Goal: Task Accomplishment & Management: Complete application form

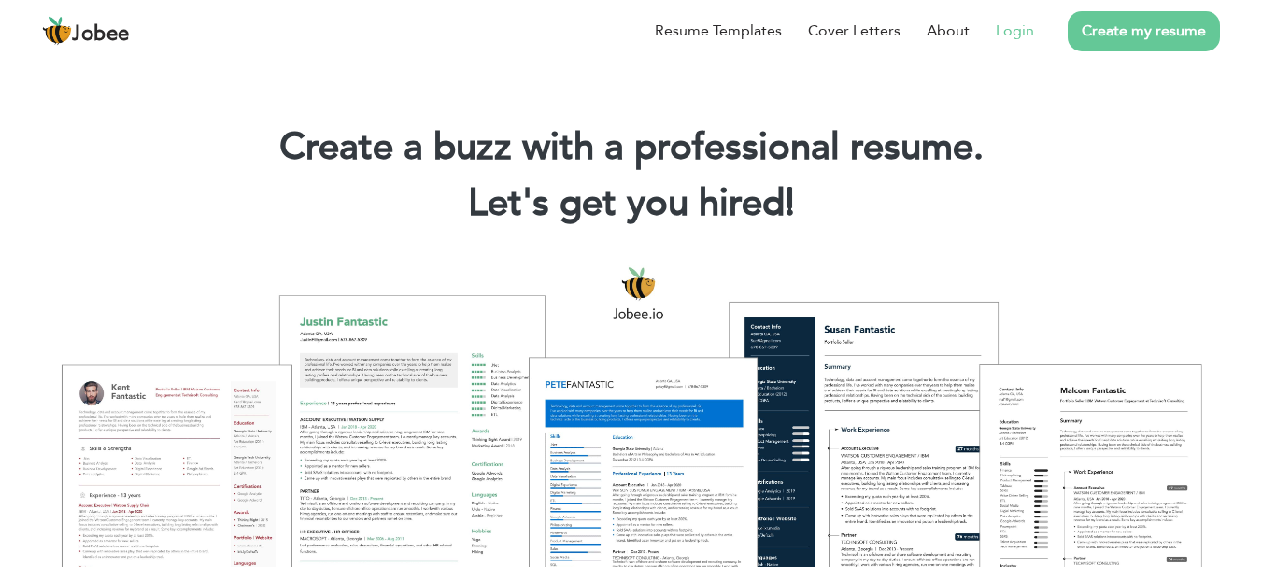
click at [1005, 27] on link "Login" at bounding box center [1015, 31] width 38 height 22
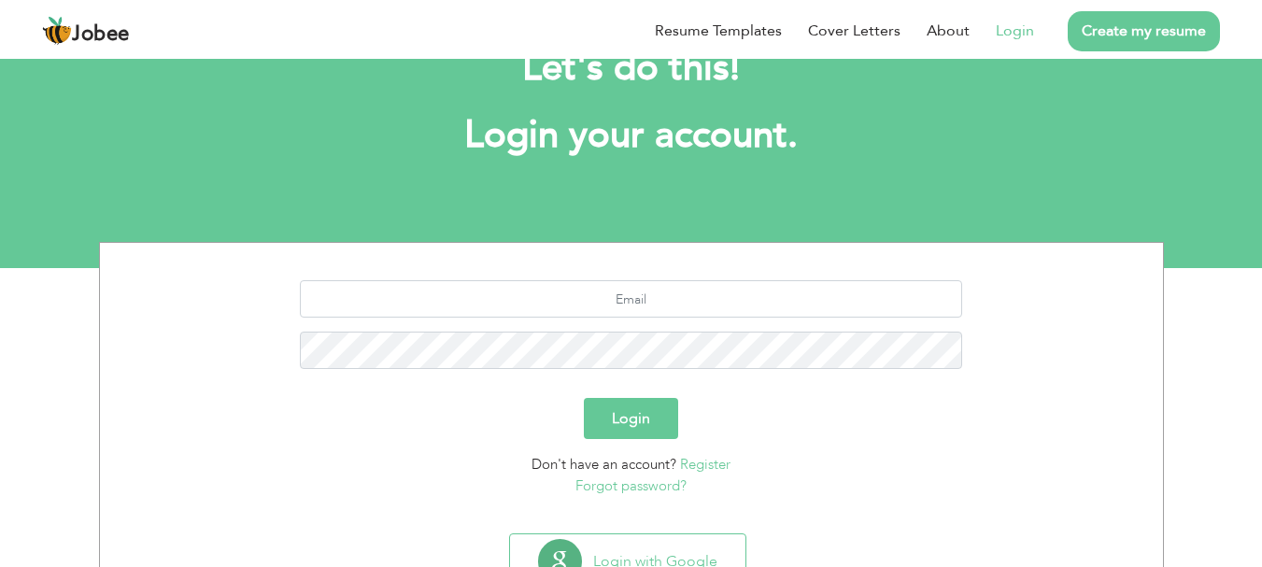
scroll to position [142, 0]
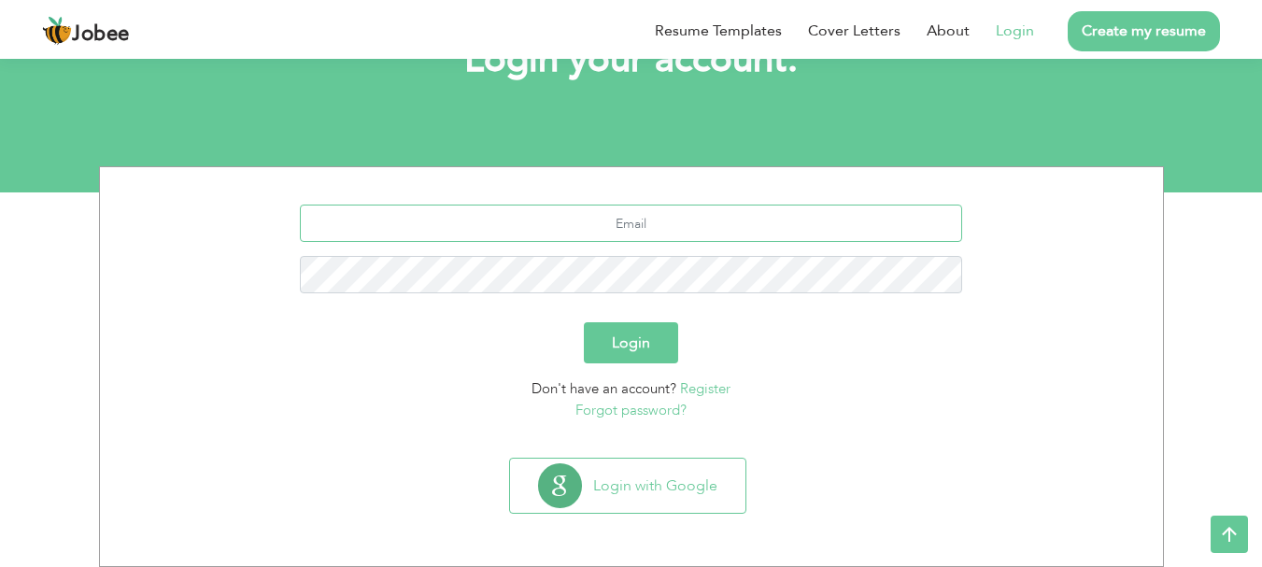
click at [683, 226] on input "text" at bounding box center [631, 223] width 662 height 37
click at [707, 387] on link "Register" at bounding box center [705, 388] width 50 height 19
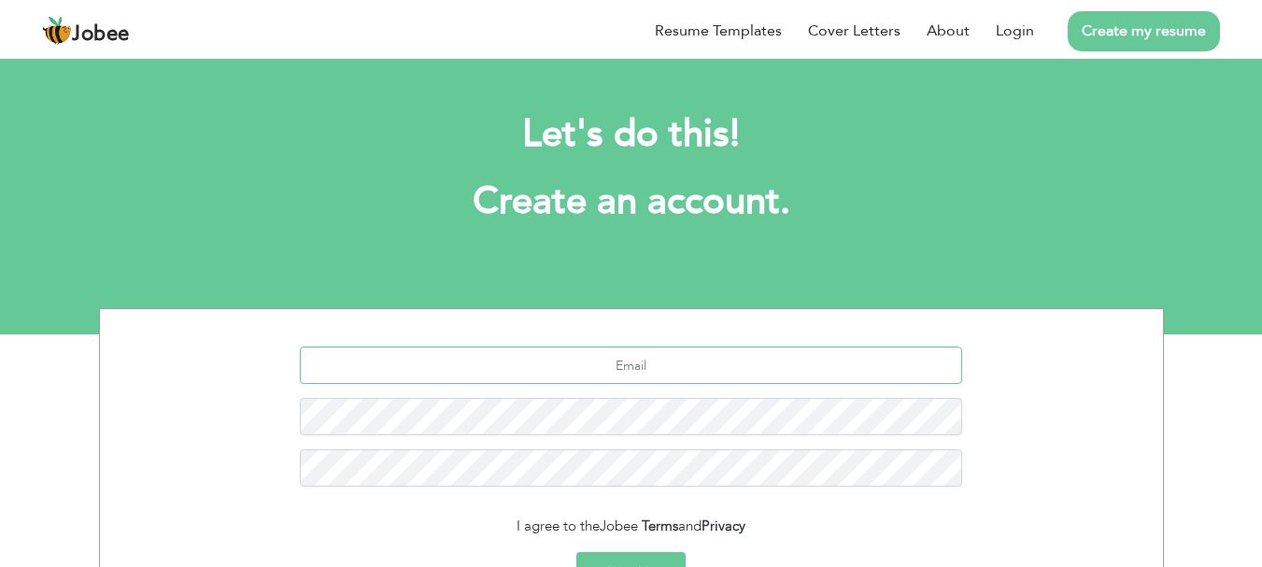
click at [662, 367] on input "text" at bounding box center [631, 365] width 662 height 37
type input "hamzajaved865381@gmail.com"
click at [480, 527] on div "I agree to the Jobee Terms and Privacy" at bounding box center [631, 526] width 1035 height 21
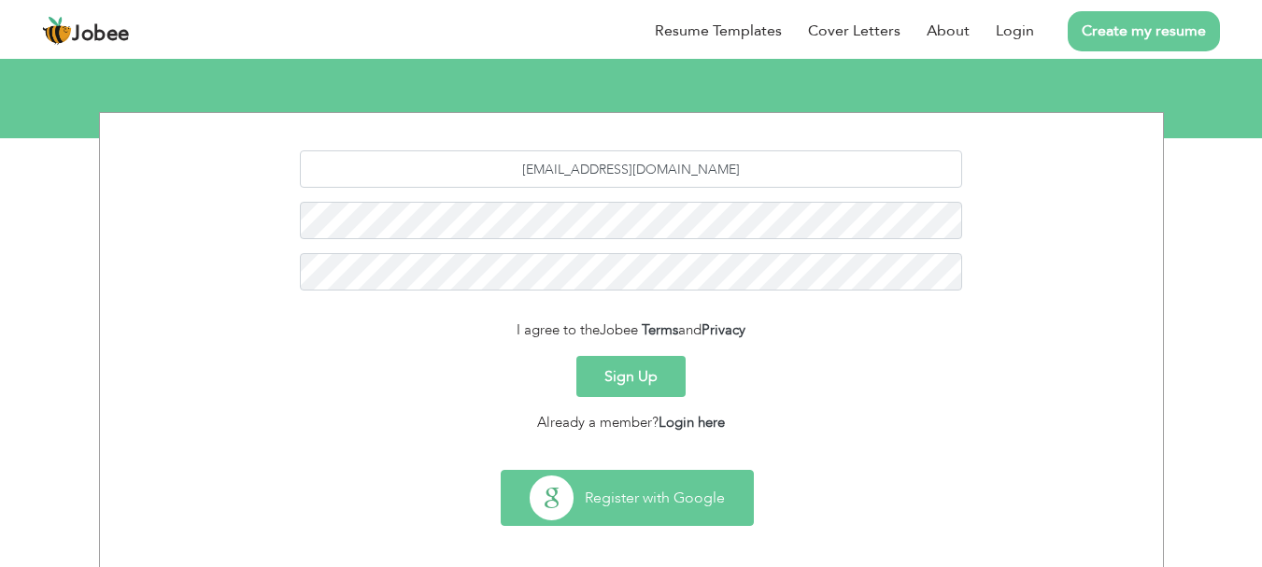
scroll to position [208, 0]
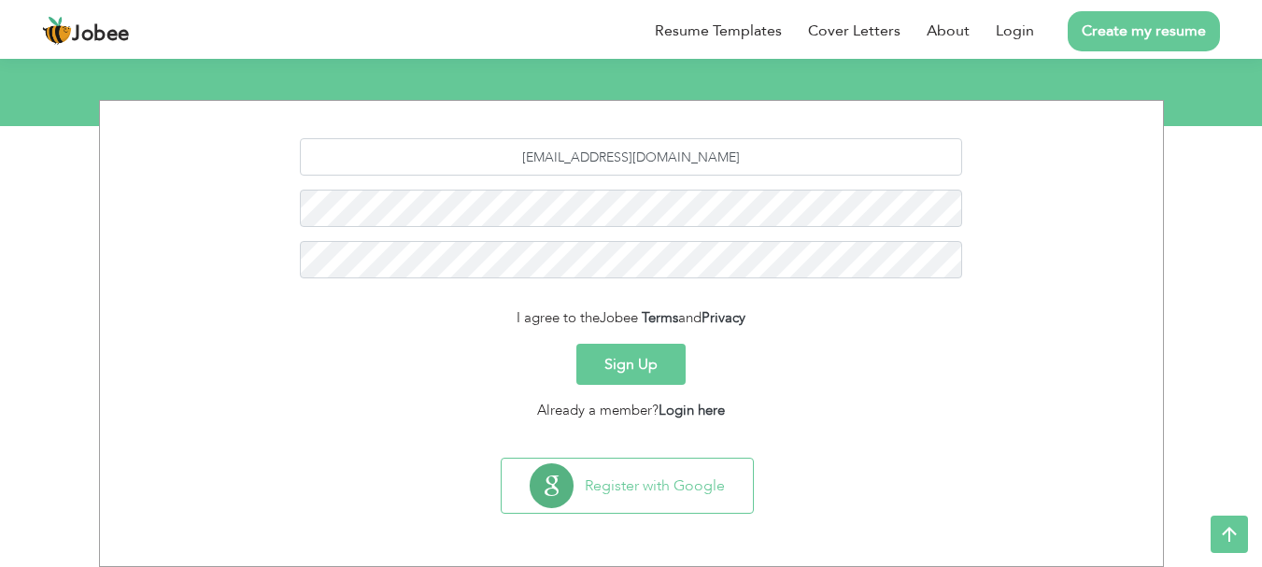
click at [474, 315] on div "I agree to the Jobee Terms and Privacy" at bounding box center [631, 317] width 1035 height 21
click at [528, 306] on form "hamzajaved865381@gmail.com I agree to the Jobee Terms and Privacy Sign Up Alrea…" at bounding box center [631, 279] width 1035 height 282
click at [609, 318] on span "Jobee" at bounding box center [619, 317] width 38 height 19
click at [442, 317] on div "I agree to the Jobee Terms and Privacy" at bounding box center [631, 317] width 1035 height 21
click at [641, 363] on button "Sign Up" at bounding box center [631, 364] width 109 height 41
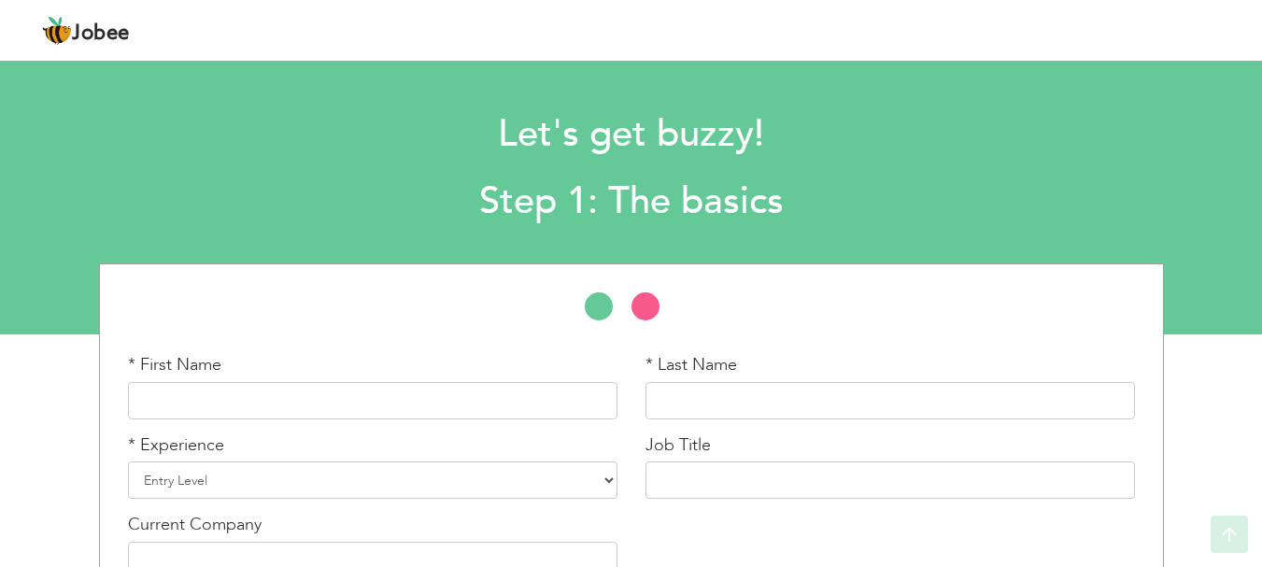
scroll to position [93, 0]
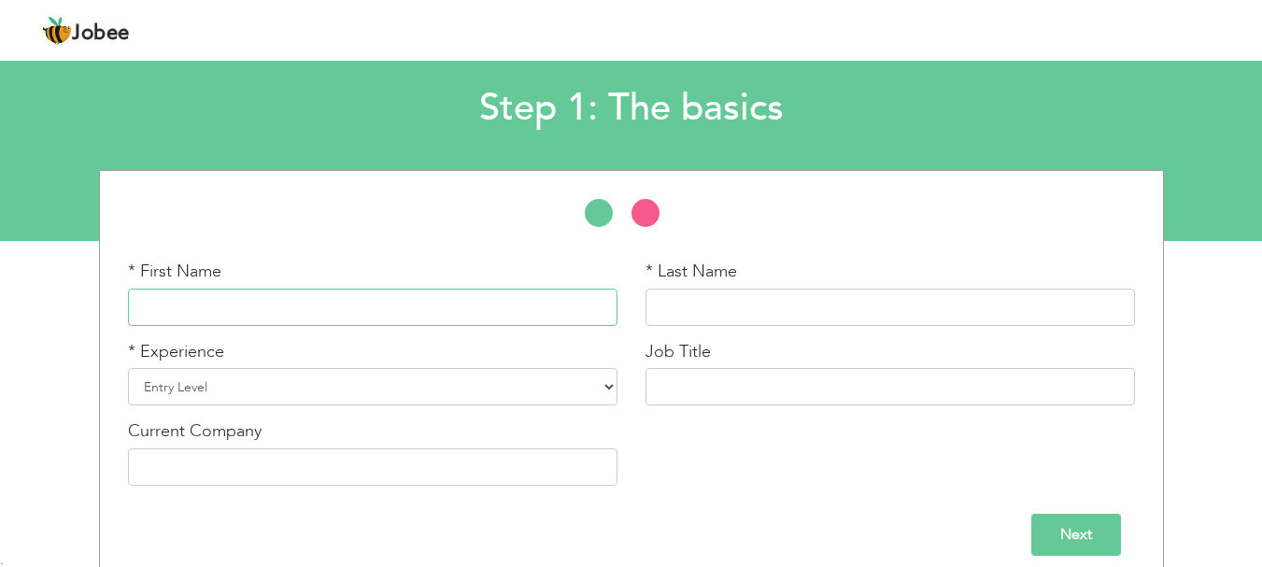
click at [349, 313] on input "text" at bounding box center [373, 307] width 490 height 37
type input "Hamza"
type input "Javed"
click at [304, 386] on select "Entry Level Less than 1 Year 1 Year 2 Years 3 Years 4 Years 5 Years 6 Years 7 Y…" at bounding box center [373, 386] width 490 height 37
click at [128, 368] on select "Entry Level Less than 1 Year 1 Year 2 Years 3 Years 4 Years 5 Years 6 Years 7 Y…" at bounding box center [373, 386] width 490 height 37
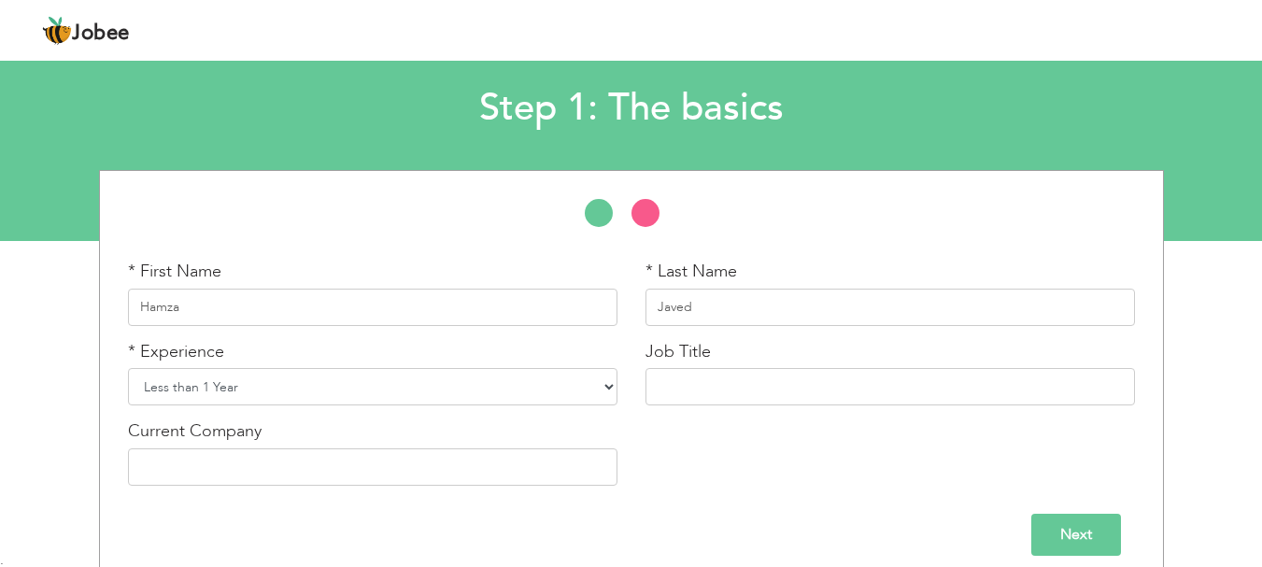
drag, startPoint x: 248, startPoint y: 389, endPoint x: 248, endPoint y: 371, distance: 17.8
click at [248, 389] on select "Entry Level Less than 1 Year 1 Year 2 Years 3 Years 4 Years 5 Years 6 Years 7 Y…" at bounding box center [373, 386] width 490 height 37
click at [128, 368] on select "Entry Level Less than 1 Year 1 Year 2 Years 3 Years 4 Years 5 Years 6 Years 7 Y…" at bounding box center [373, 386] width 490 height 37
click at [256, 400] on select "Entry Level Less than 1 Year 1 Year 2 Years 3 Years 4 Years 5 Years 6 Years 7 Y…" at bounding box center [373, 386] width 490 height 37
select select "1"
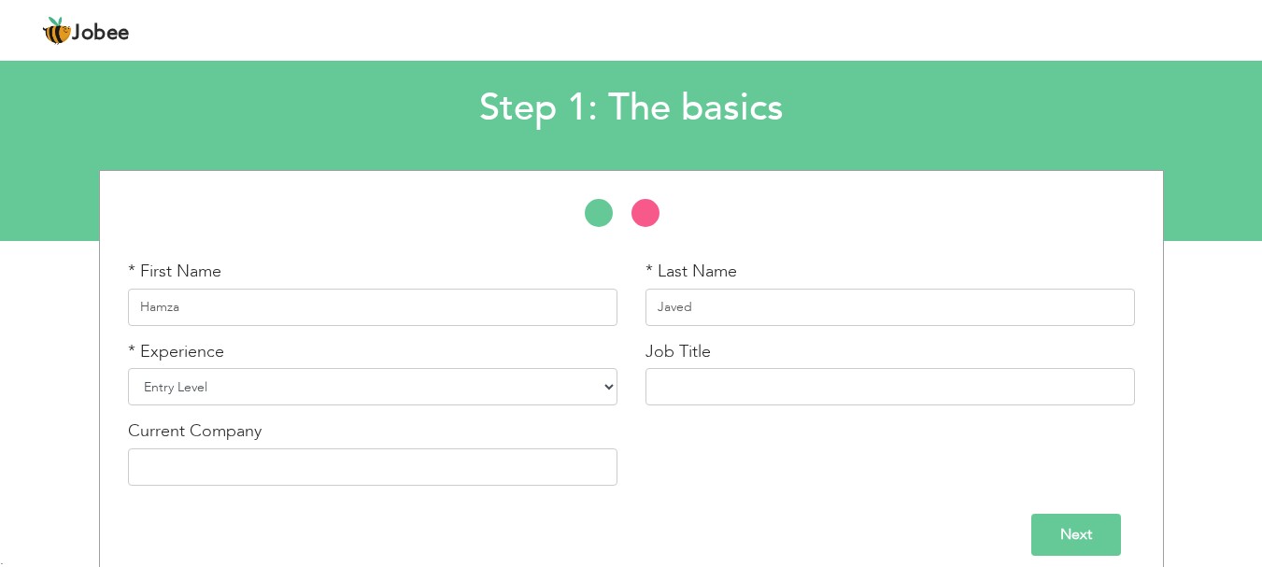
click at [128, 368] on select "Entry Level Less than 1 Year 1 Year 2 Years 3 Years 4 Years 5 Years 6 Years 7 Y…" at bounding box center [373, 386] width 490 height 37
click at [682, 375] on input "text" at bounding box center [891, 386] width 490 height 37
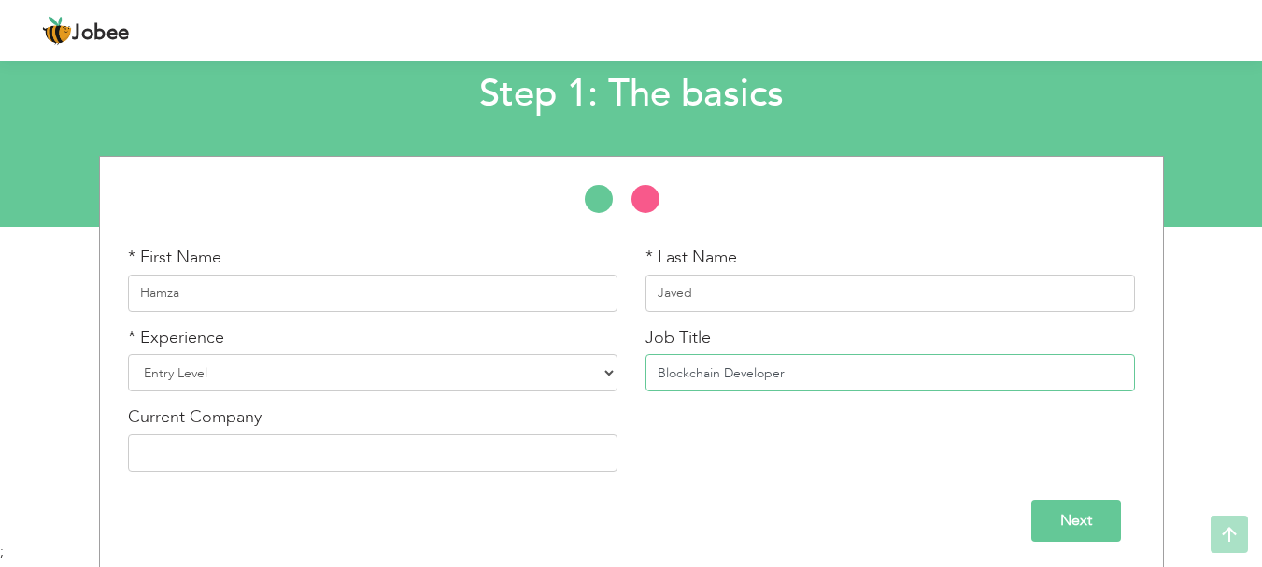
scroll to position [111, 0]
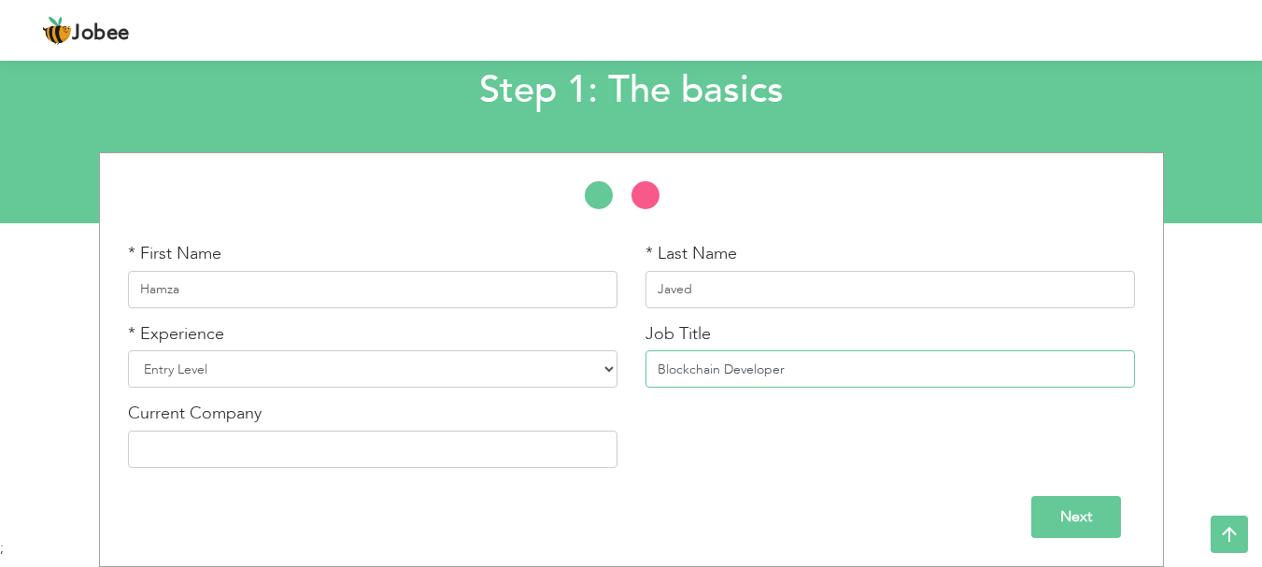
type input "Blockchain Developer"
click at [762, 424] on div "* First Name Hamza * Last Name Javed * Experience Entry Level Less than 1 Year …" at bounding box center [631, 362] width 1035 height 240
click at [244, 449] on input "text" at bounding box center [373, 449] width 490 height 37
click at [1089, 518] on input "Next" at bounding box center [1077, 517] width 90 height 42
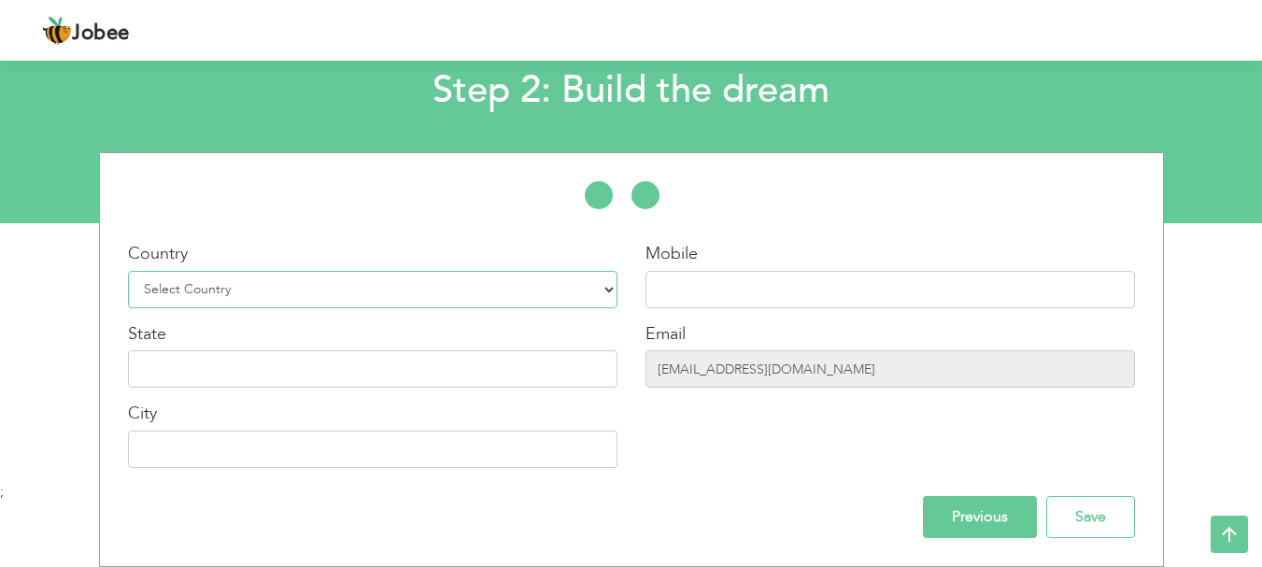
click at [420, 283] on select "Select Country Afghanistan Albania Algeria American Samoa Andorra Angola Anguil…" at bounding box center [373, 289] width 490 height 37
select select "166"
click at [128, 271] on select "Select Country Afghanistan Albania Algeria American Samoa Andorra Angola Anguil…" at bounding box center [373, 289] width 490 height 37
click at [690, 290] on input "text" at bounding box center [891, 289] width 490 height 37
type input "+923129534956"
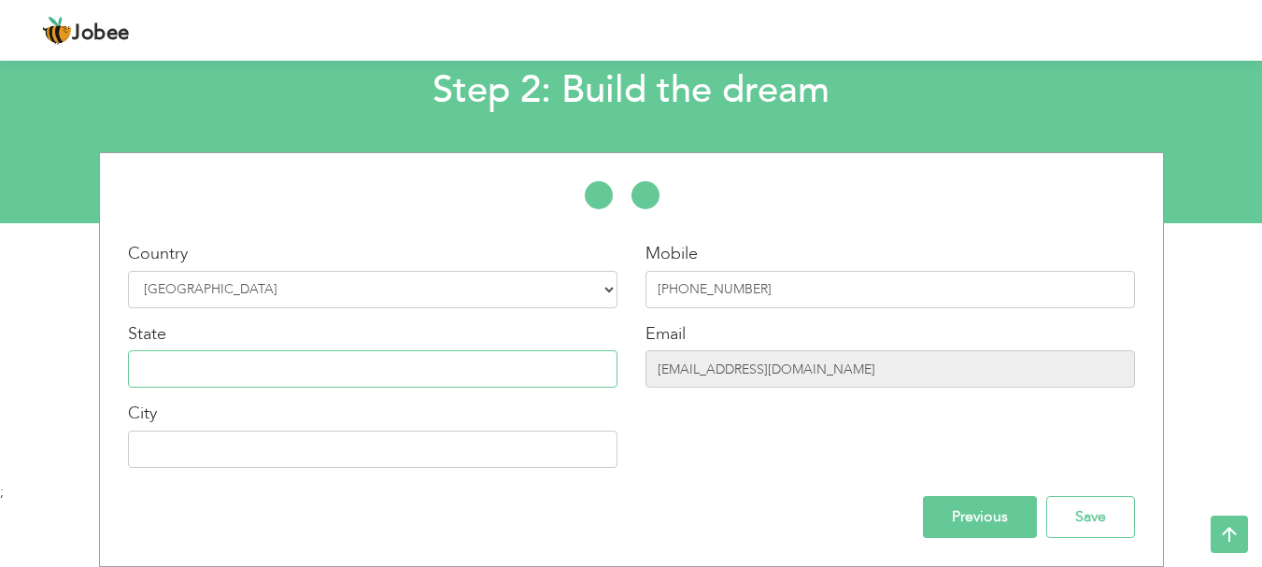
click at [254, 375] on input "text" at bounding box center [373, 368] width 490 height 37
click at [386, 440] on input "text" at bounding box center [373, 449] width 490 height 37
type input "i"
type input "I"
click at [285, 439] on input "text" at bounding box center [373, 449] width 490 height 37
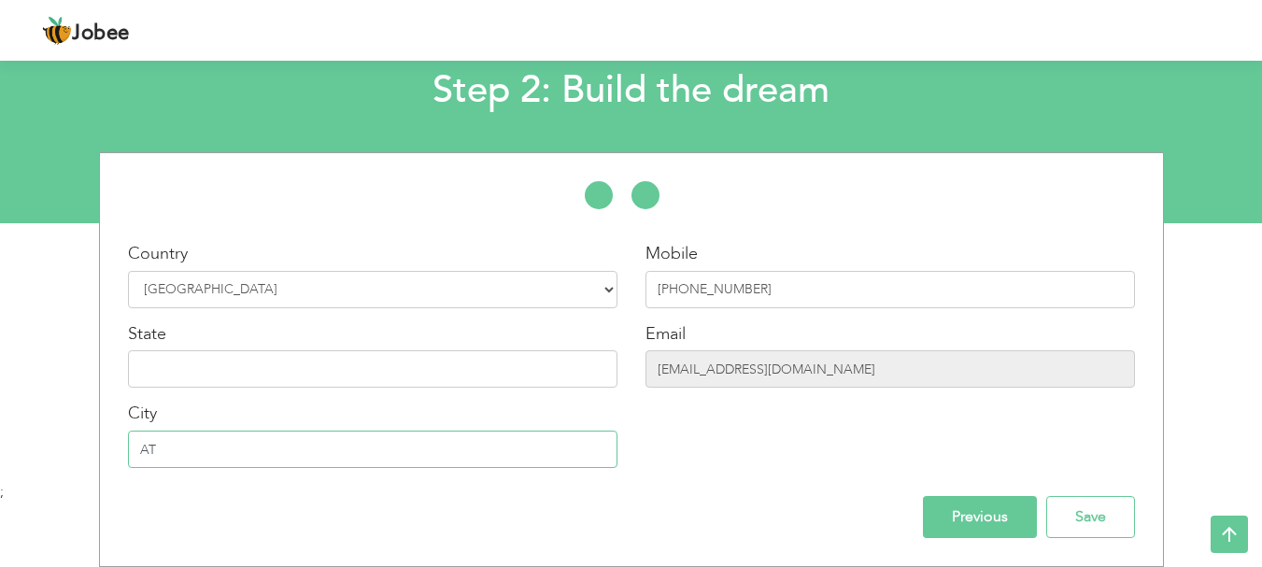
type input "A"
type input "[GEOGRAPHIC_DATA]"
click at [301, 374] on input "text" at bounding box center [373, 368] width 490 height 37
click at [278, 443] on input "[GEOGRAPHIC_DATA]" at bounding box center [373, 449] width 490 height 37
click at [184, 357] on input "text" at bounding box center [373, 368] width 490 height 37
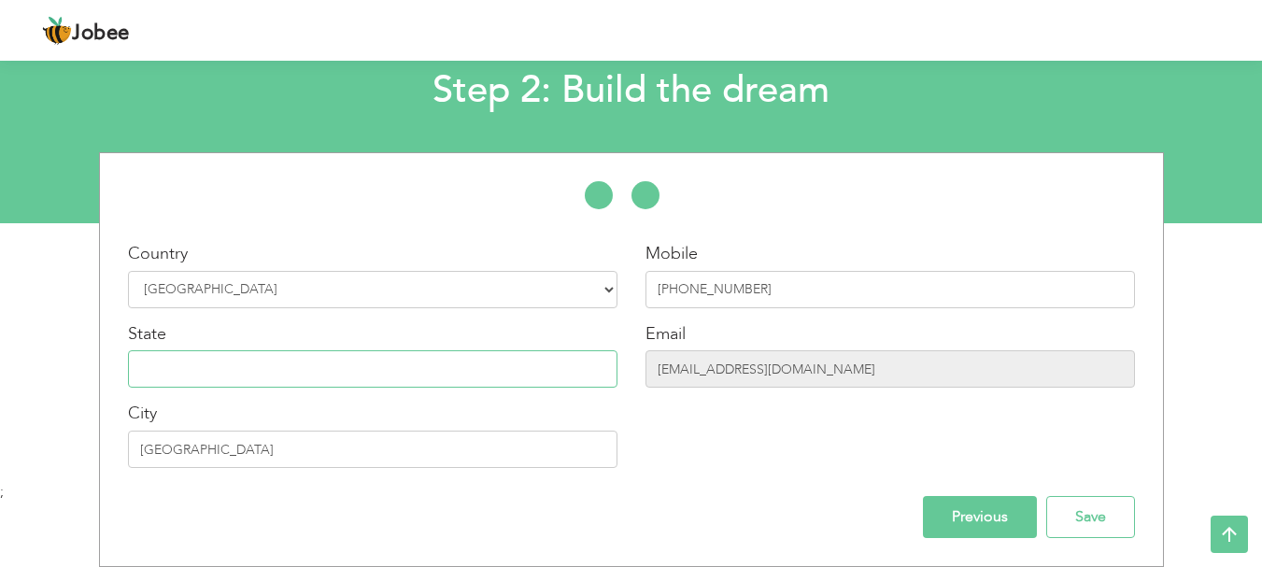
click at [307, 365] on input "text" at bounding box center [373, 368] width 490 height 37
click at [312, 368] on input "text" at bounding box center [373, 368] width 490 height 37
paste input "Islamabad Capital Territory"
type input "Islamabad Capital Territory"
click at [1073, 520] on input "Save" at bounding box center [1091, 517] width 89 height 42
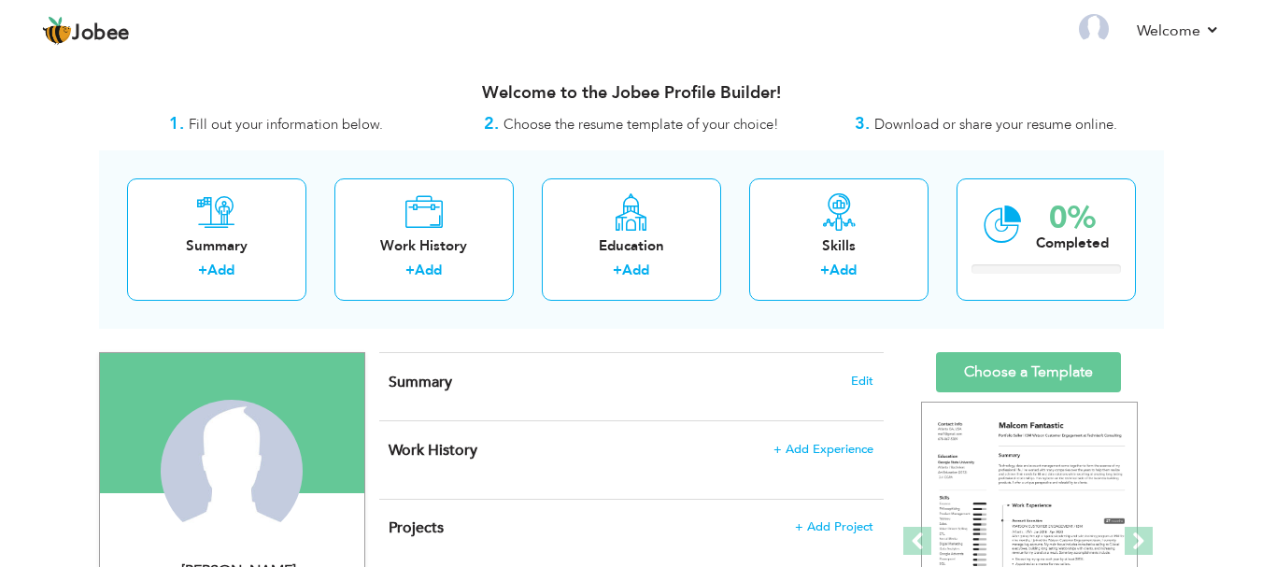
click at [536, 24] on nav "Profile Resume Templates Resume Templates Cover Letters About My Resume Welcome…" at bounding box center [631, 32] width 1178 height 50
click at [215, 262] on link "Add" at bounding box center [220, 270] width 27 height 19
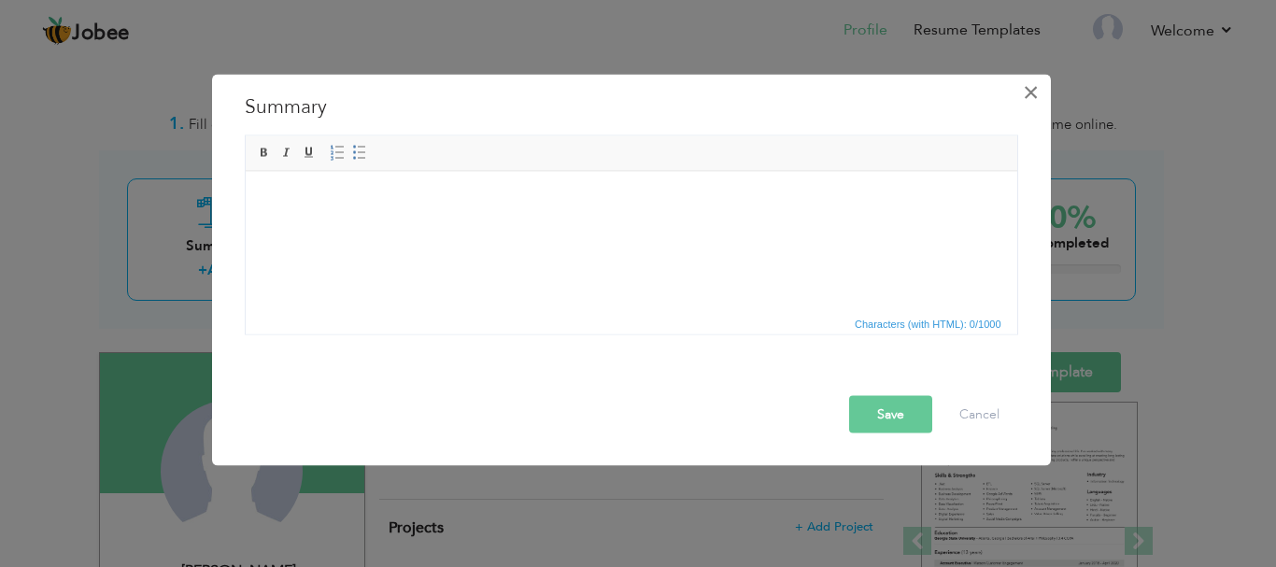
click at [1024, 93] on span "×" at bounding box center [1031, 92] width 16 height 34
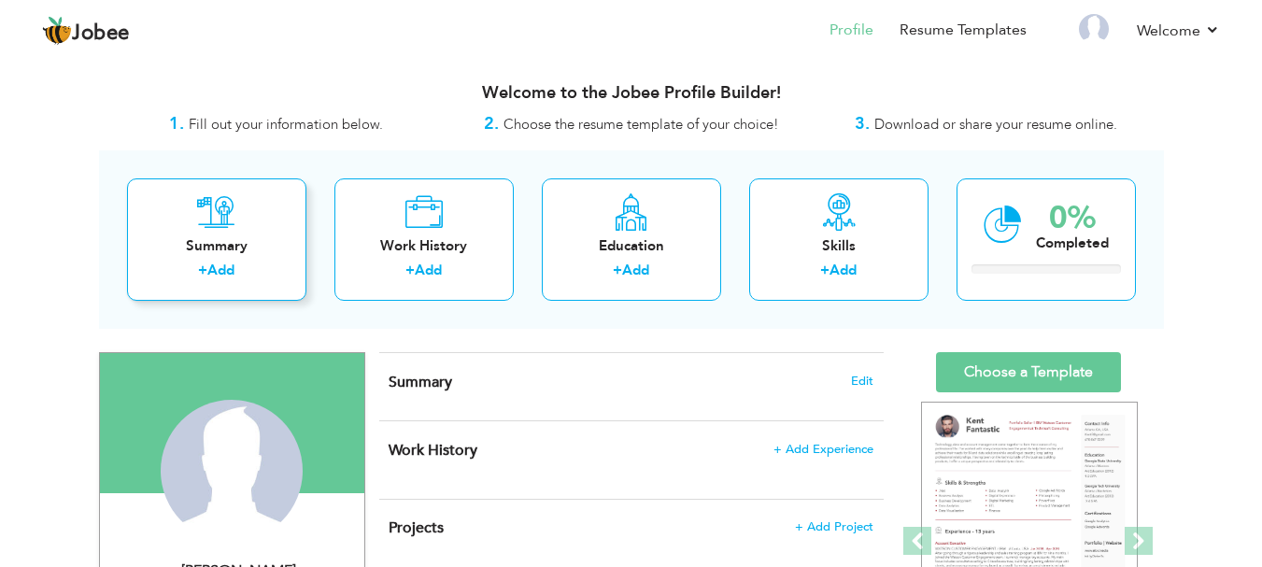
click at [215, 266] on link "Add" at bounding box center [220, 270] width 27 height 19
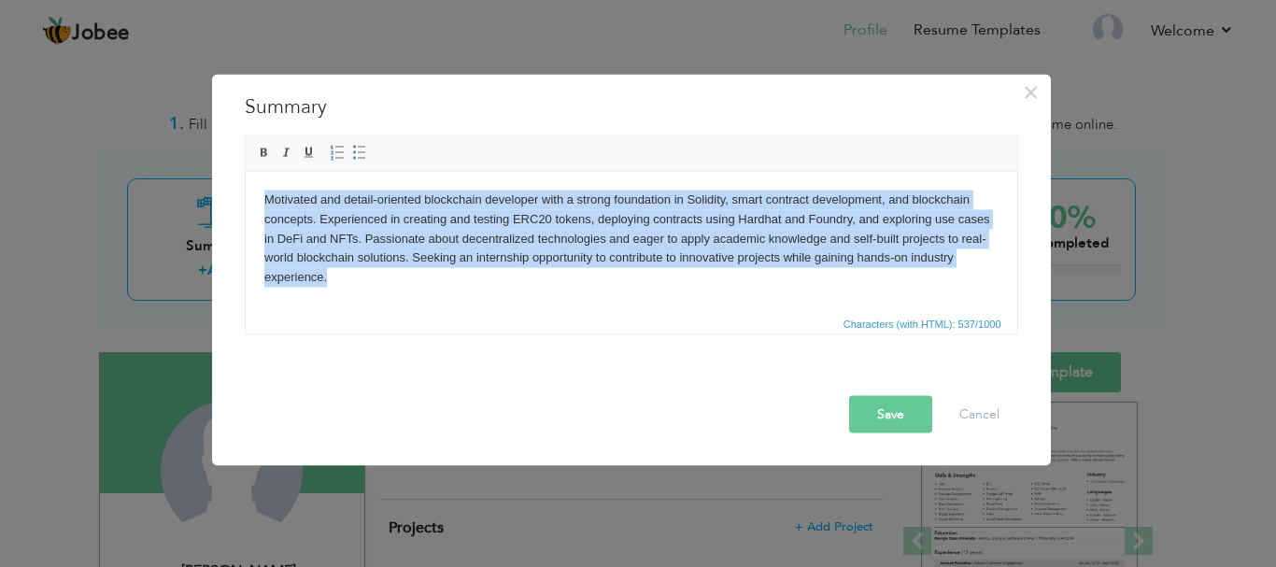
copy body "Motivated and detail-oriented blockchain developer with a strong foundation in …"
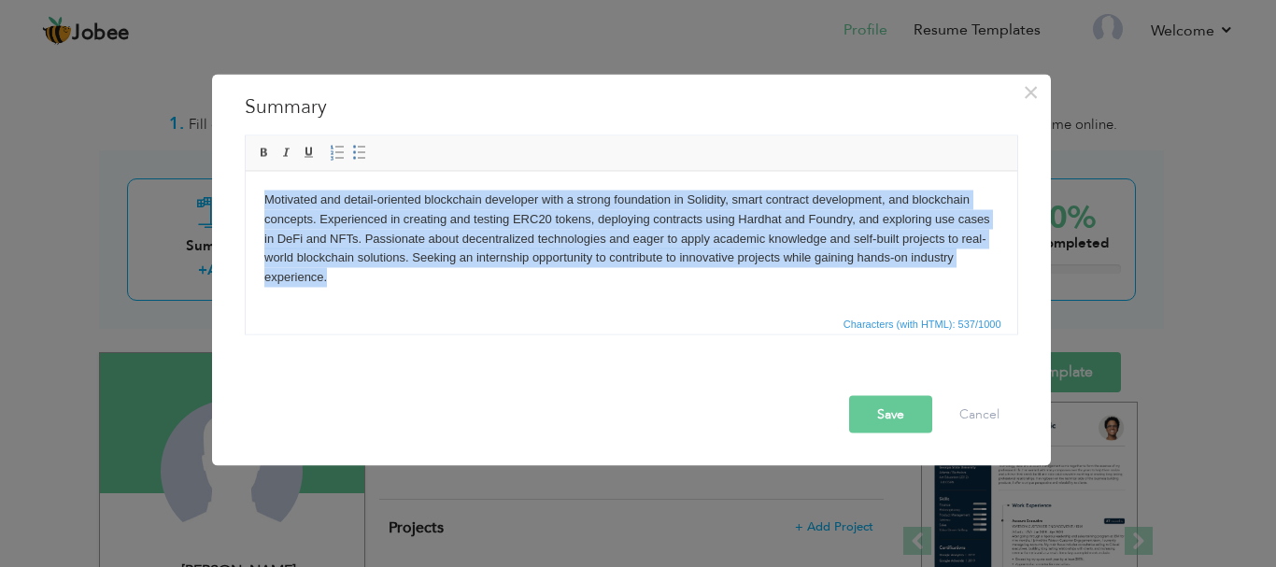
click at [465, 279] on body "Motivated and detail-oriented blockchain developer with a strong foundation in …" at bounding box center [630, 238] width 734 height 97
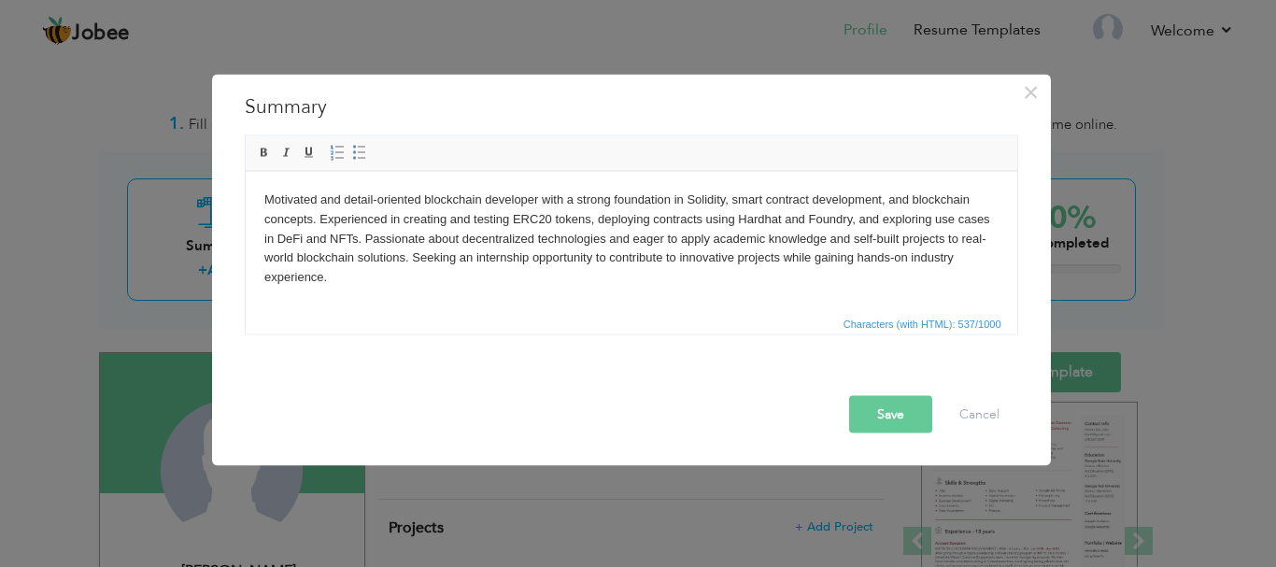
click at [878, 413] on button "Save" at bounding box center [890, 413] width 83 height 37
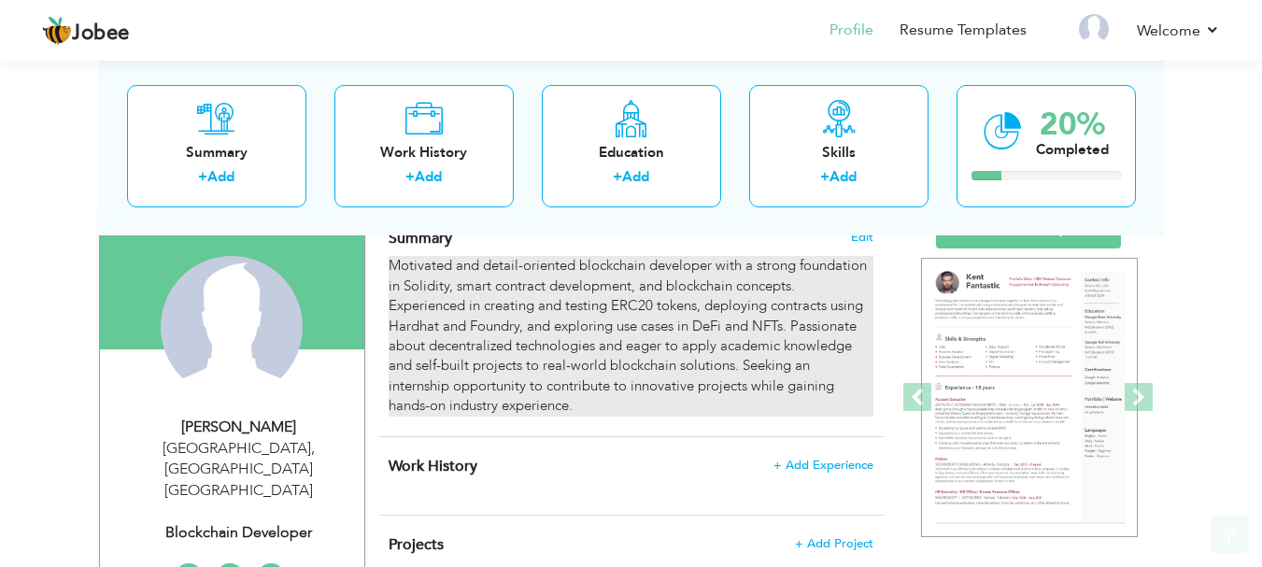
scroll to position [187, 0]
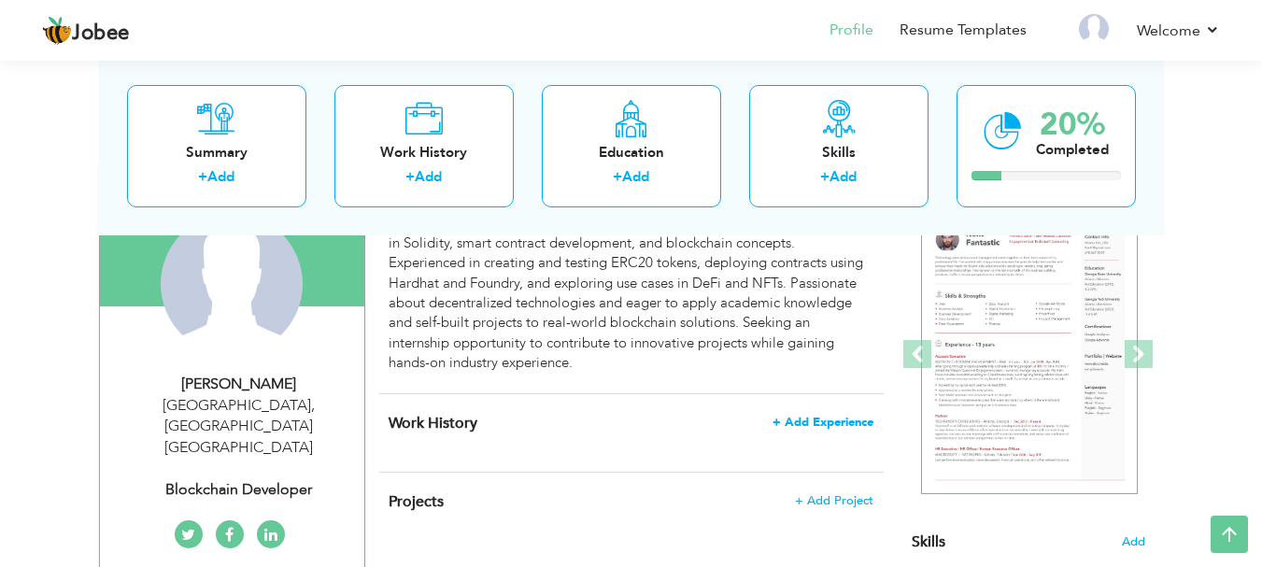
click at [819, 425] on span "+ Add Experience" at bounding box center [823, 422] width 101 height 13
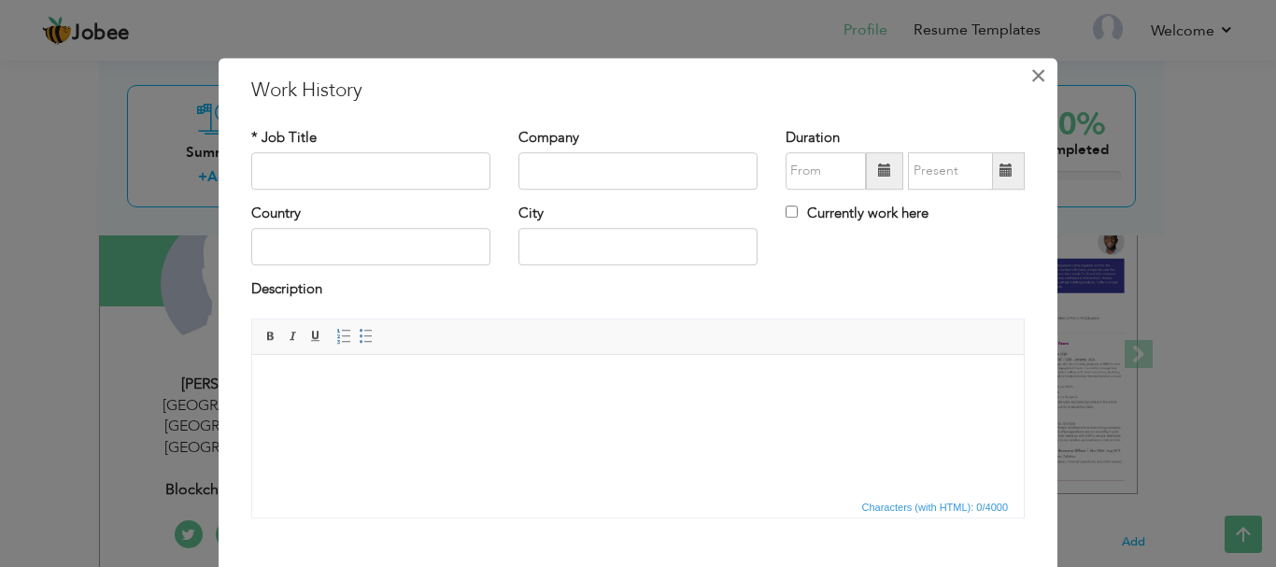
drag, startPoint x: 1033, startPoint y: 78, endPoint x: 1005, endPoint y: 87, distance: 29.3
click at [1033, 78] on span "×" at bounding box center [1039, 76] width 16 height 34
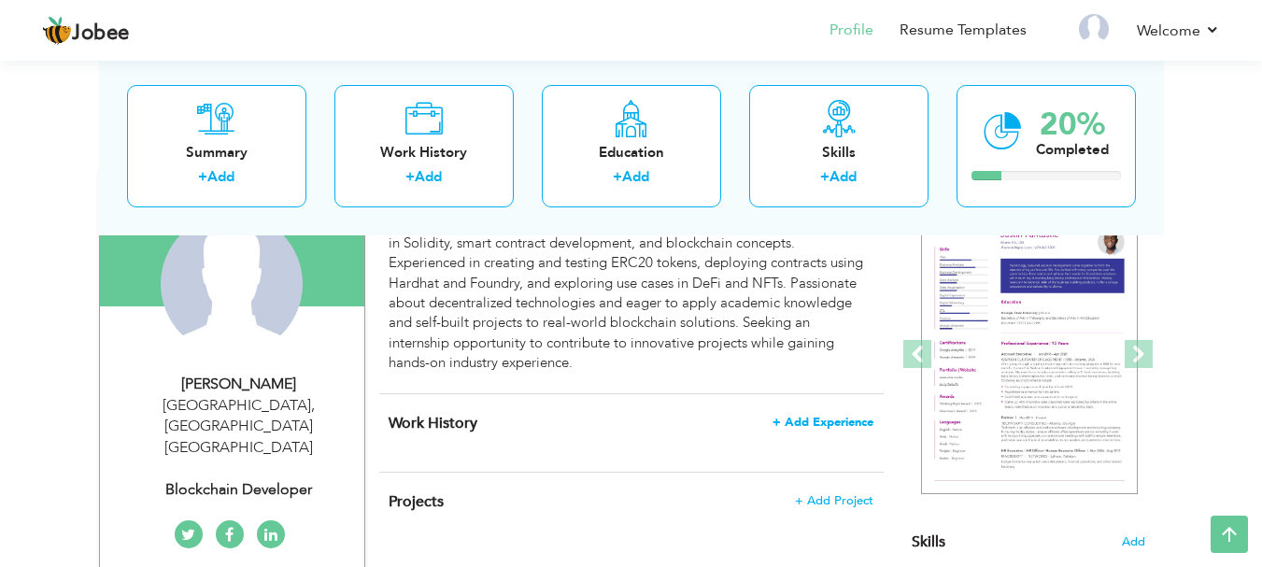
click at [783, 424] on span "+ Add Experience" at bounding box center [823, 422] width 101 height 13
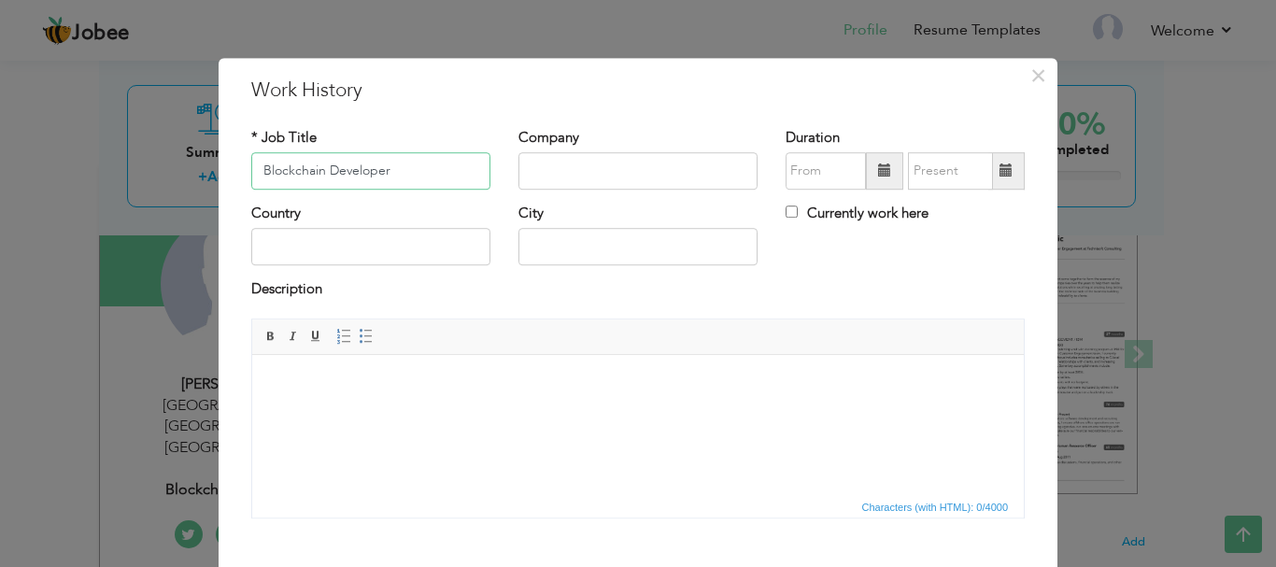
type input "Blockchain Developer"
paste input "larks IT Solution"
type input "Skylarks IT Solution"
type input "09/2025"
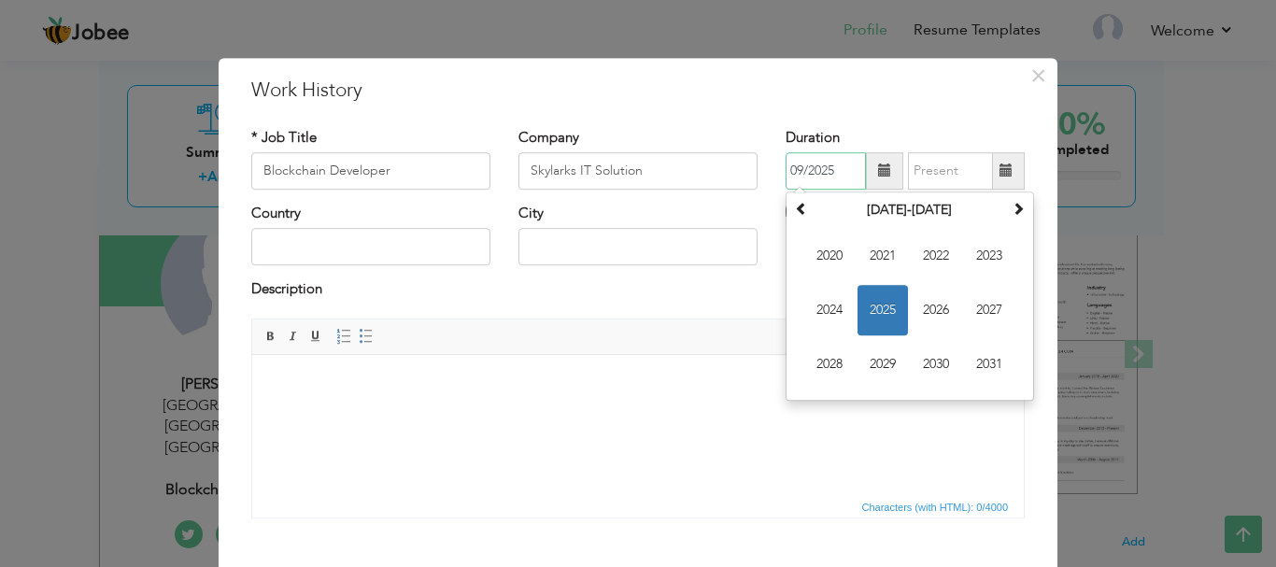
click at [819, 166] on input "09/2025" at bounding box center [826, 170] width 80 height 37
click at [839, 176] on input "09/2025" at bounding box center [826, 170] width 80 height 37
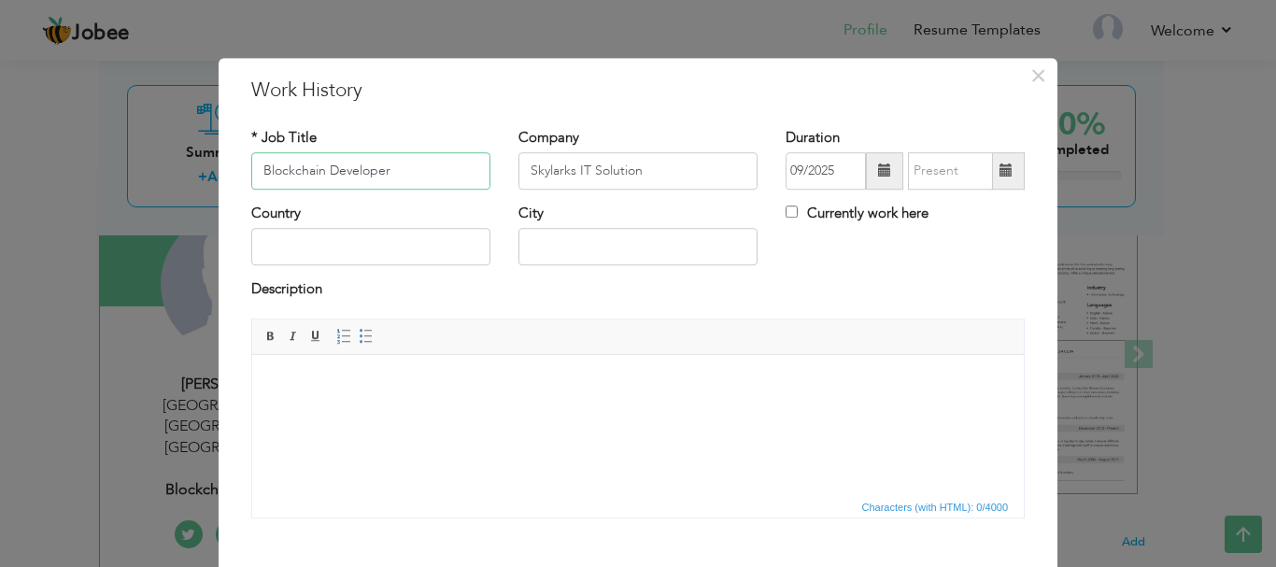
click at [320, 171] on input "Blockchain Developer" at bounding box center [370, 170] width 239 height 37
type input "Smart Contract Developer"
drag, startPoint x: 828, startPoint y: 173, endPoint x: 829, endPoint y: 183, distance: 10.3
click at [829, 173] on input "09/2025" at bounding box center [826, 170] width 80 height 37
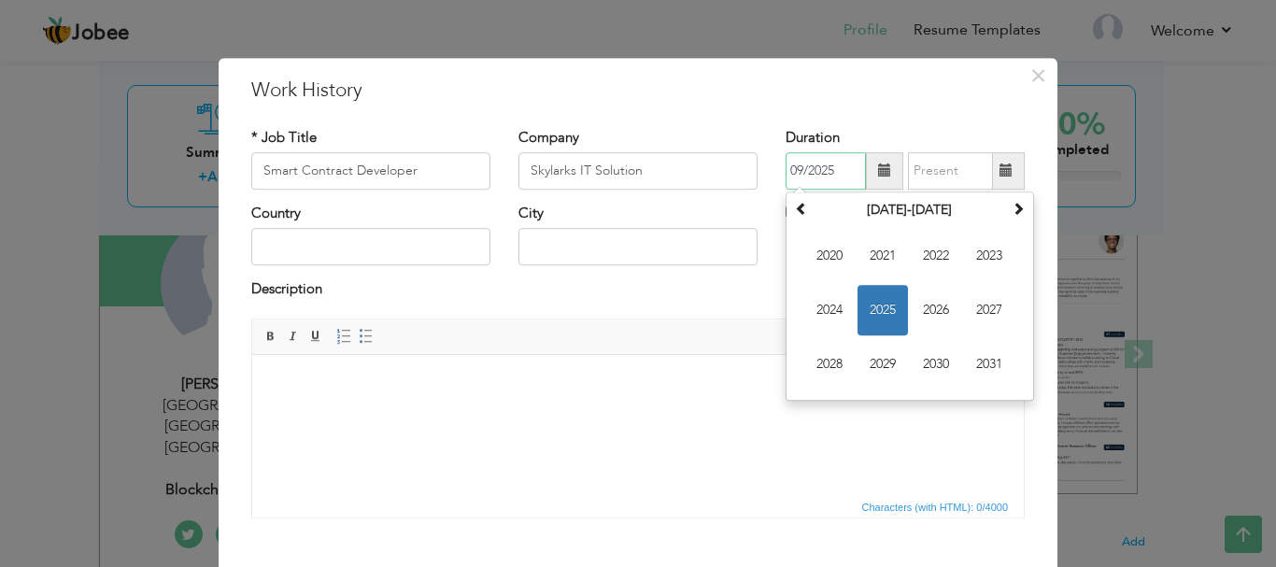
click at [875, 306] on span "2025" at bounding box center [883, 310] width 50 height 50
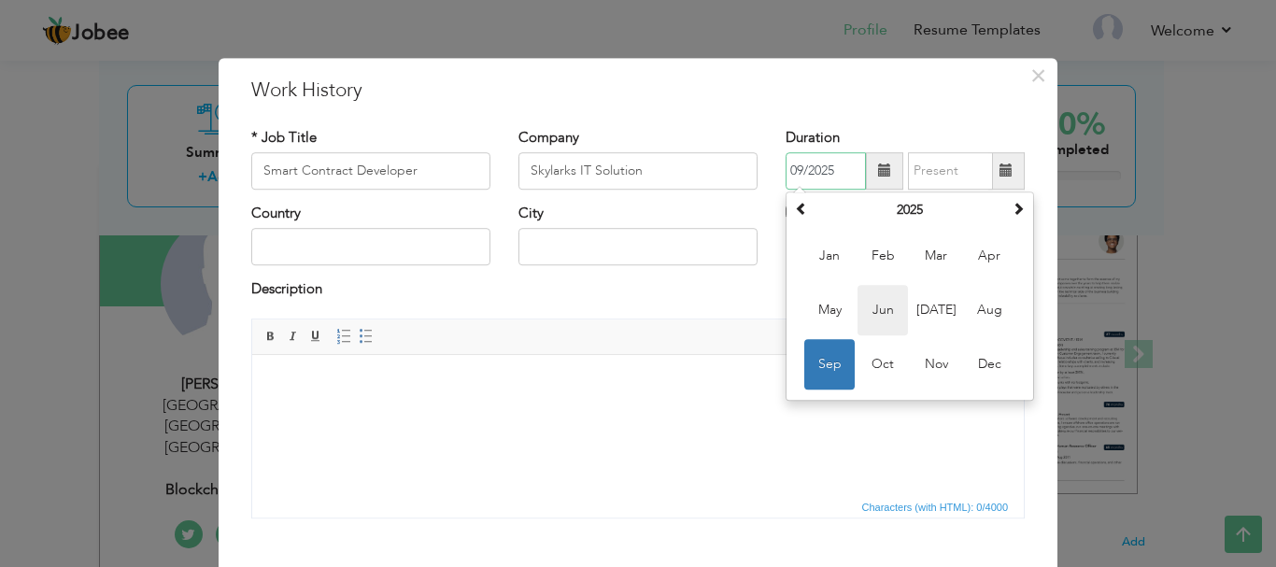
click at [871, 302] on span "Jun" at bounding box center [883, 310] width 50 height 50
type input "06/2025"
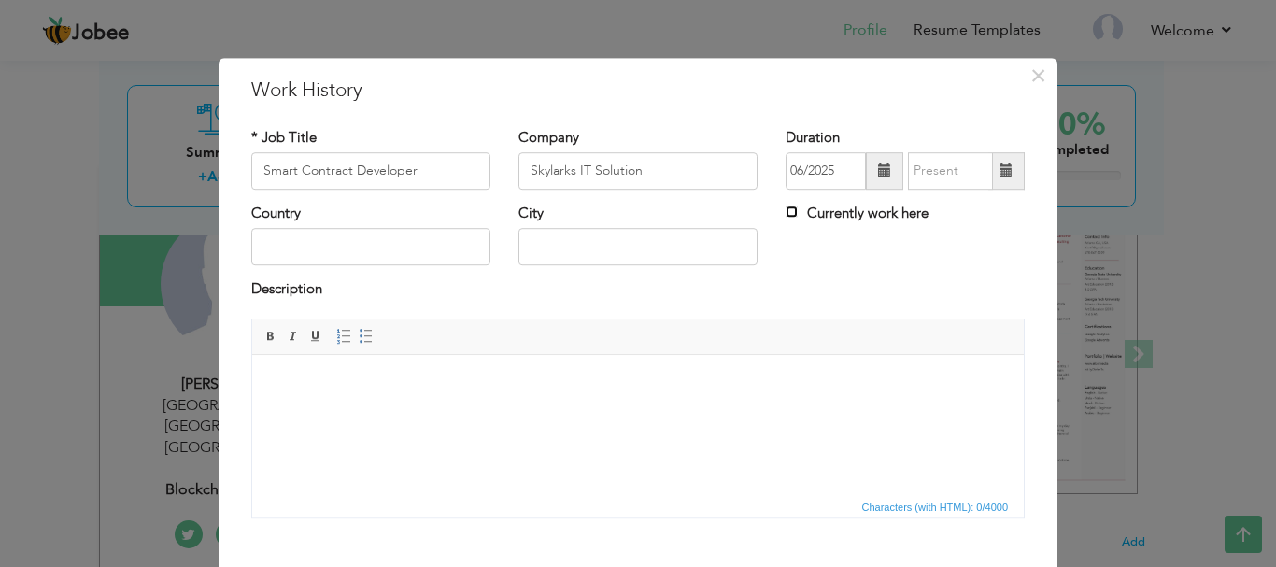
click at [786, 217] on input "Currently work here" at bounding box center [792, 212] width 12 height 12
checkbox input "true"
click at [319, 246] on input "text" at bounding box center [370, 247] width 239 height 37
type input "[GEOGRAPHIC_DATA]"
click at [602, 244] on input "ATTOCK" at bounding box center [638, 247] width 239 height 37
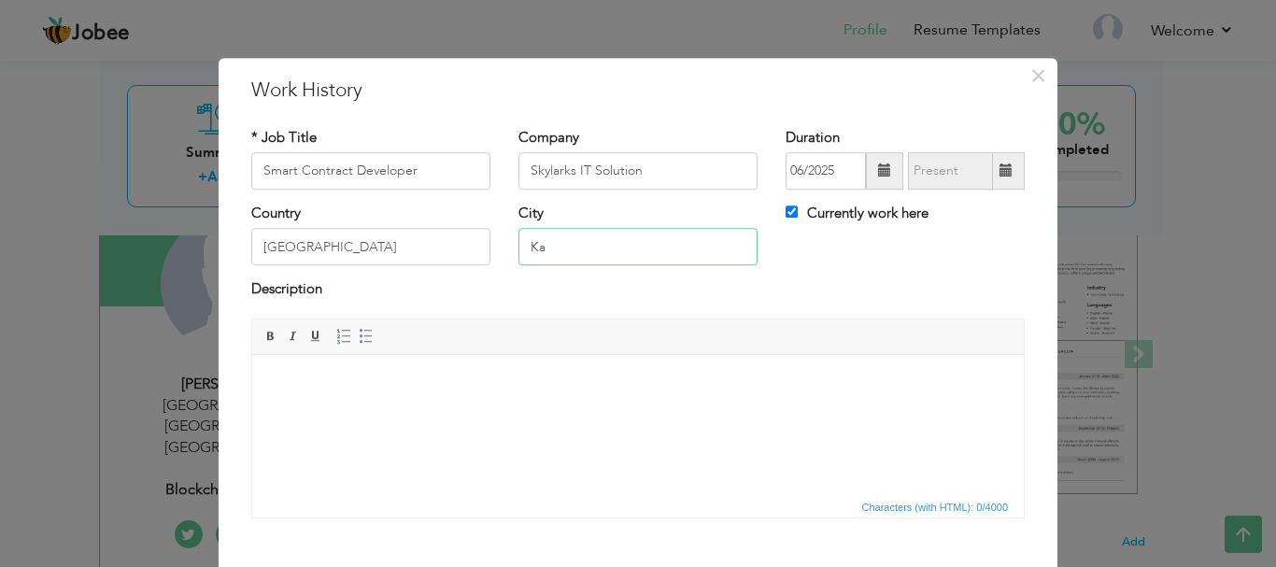
type input "K"
click at [602, 244] on input "text" at bounding box center [638, 247] width 239 height 37
type input "ATTOCK"
click at [374, 385] on body at bounding box center [638, 383] width 734 height 20
click at [339, 383] on body at bounding box center [638, 383] width 734 height 20
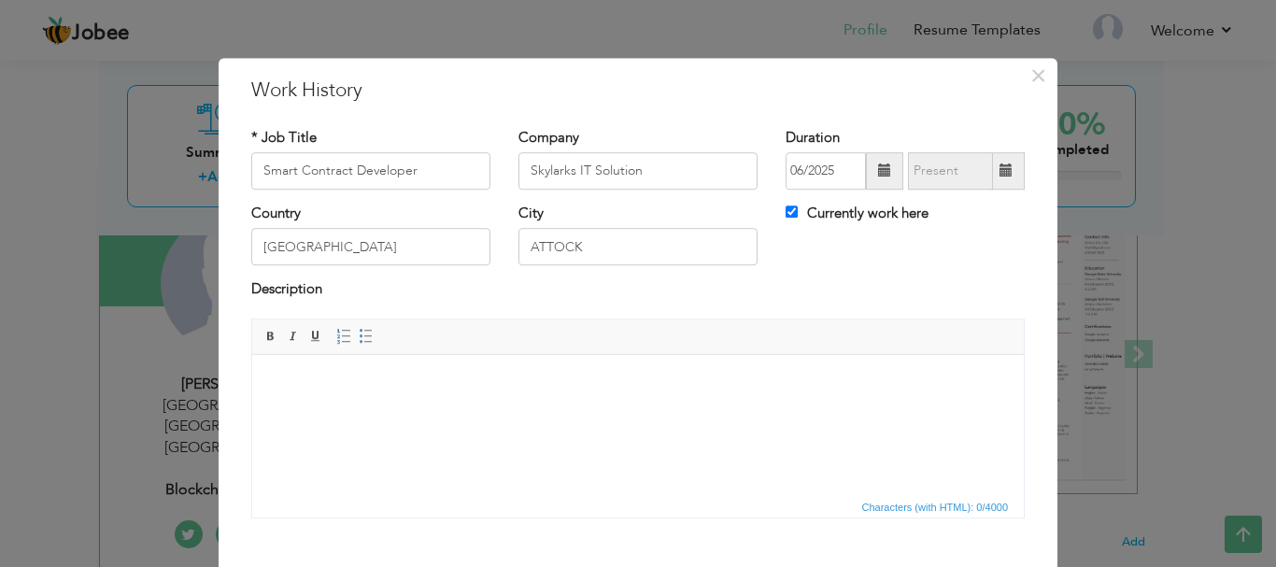
click at [804, 250] on div "Country [GEOGRAPHIC_DATA] City [GEOGRAPHIC_DATA] Currently work here" at bounding box center [638, 242] width 802 height 76
click at [377, 367] on html at bounding box center [638, 382] width 772 height 57
click at [425, 171] on input "Smart Contract Developer" at bounding box center [370, 170] width 239 height 37
type input "Smart Contract Developer Intern"
click at [425, 377] on body at bounding box center [638, 383] width 734 height 20
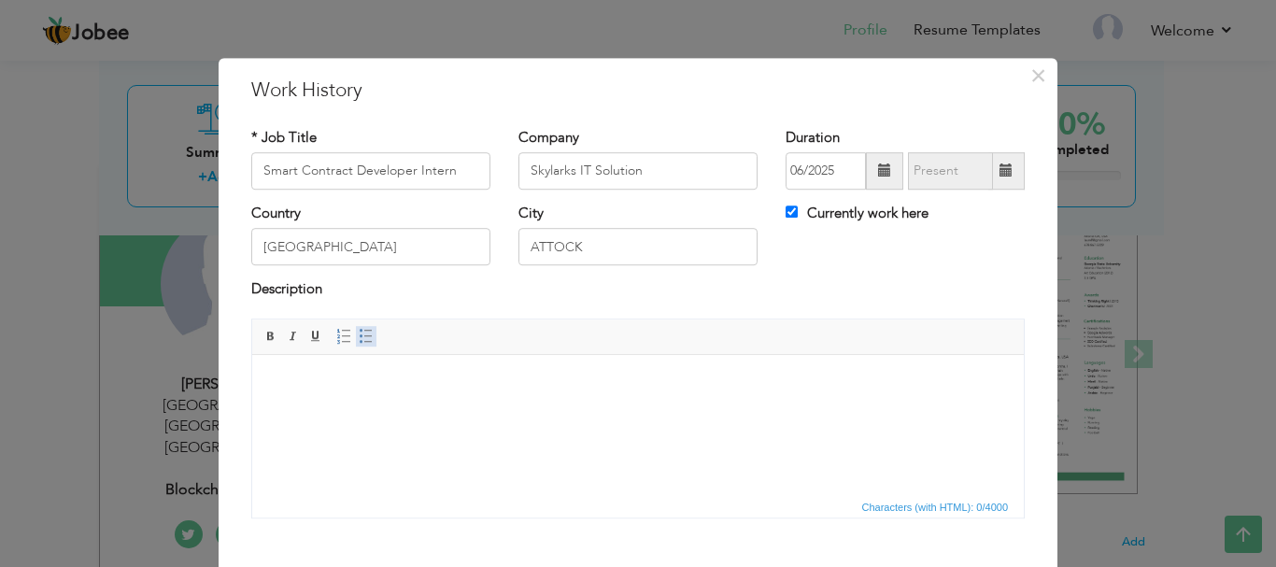
click at [359, 335] on span at bounding box center [366, 336] width 15 height 15
click at [318, 385] on li "Works on smart contract" at bounding box center [638, 383] width 660 height 20
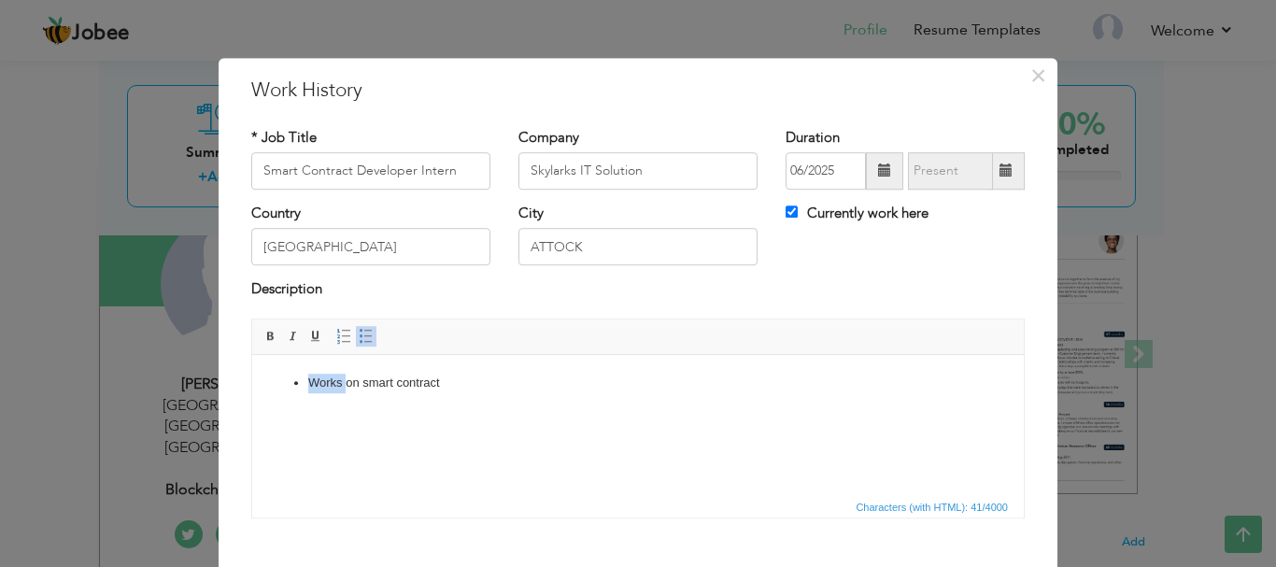
click at [318, 385] on li "Works on smart contract" at bounding box center [638, 383] width 660 height 20
click at [380, 382] on li "Implement on smart contract" at bounding box center [638, 383] width 660 height 20
click at [381, 383] on li "Implement on smart contract" at bounding box center [638, 383] width 660 height 20
click at [478, 383] on li "Implement smart contract" at bounding box center [638, 383] width 660 height 20
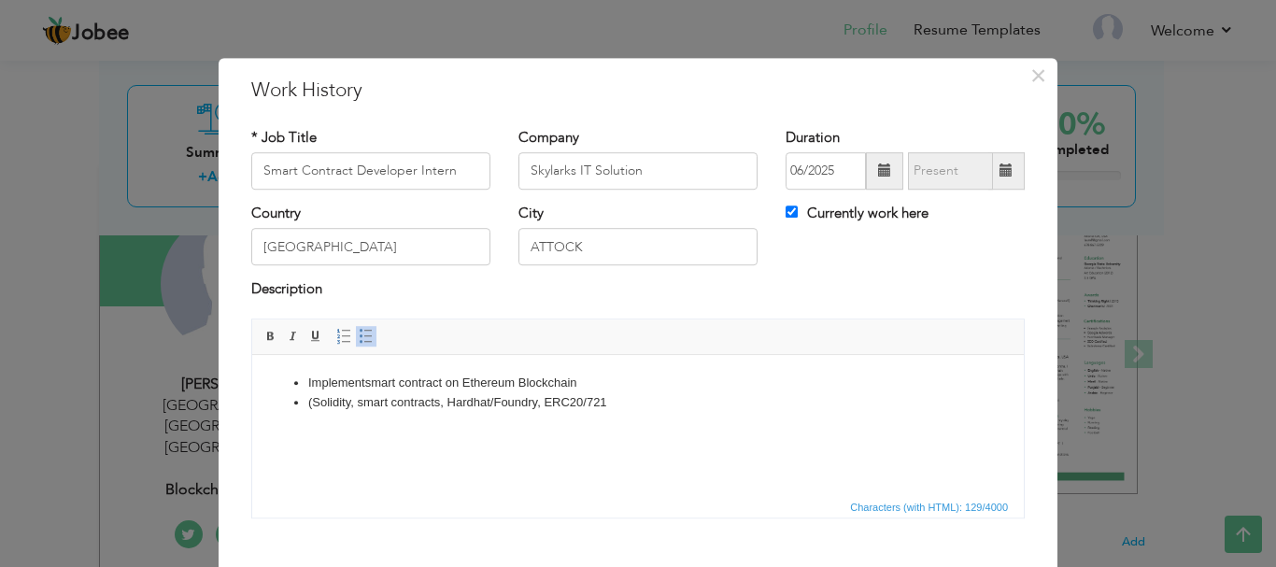
click at [315, 402] on li "(Solidity, smart contracts, Hardhat/Foundry, ERC20/721" at bounding box center [638, 402] width 660 height 20
click at [619, 406] on li "Solidity, smart contracts, Hardhat/Foundry, ERC20/721" at bounding box center [638, 402] width 660 height 20
click at [612, 401] on li "Solidity, smart contracts, Hardhat/Foundry, ERC20/721" at bounding box center [638, 402] width 660 height 20
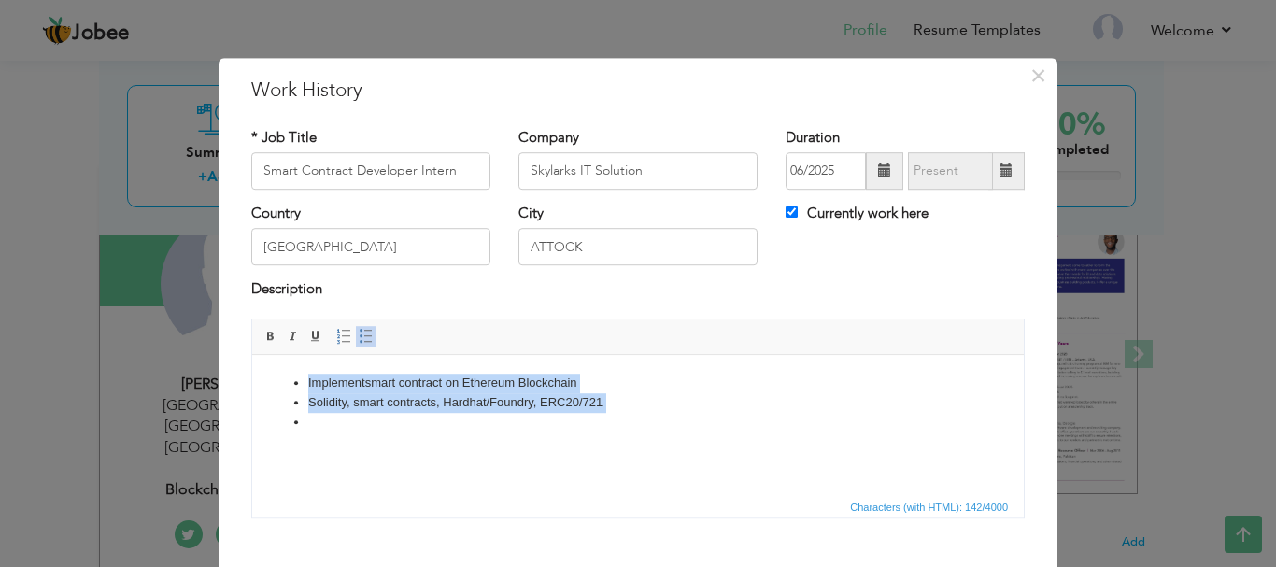
click at [689, 384] on li "Implement smart contract on Ethereum Blockchain" at bounding box center [638, 383] width 660 height 20
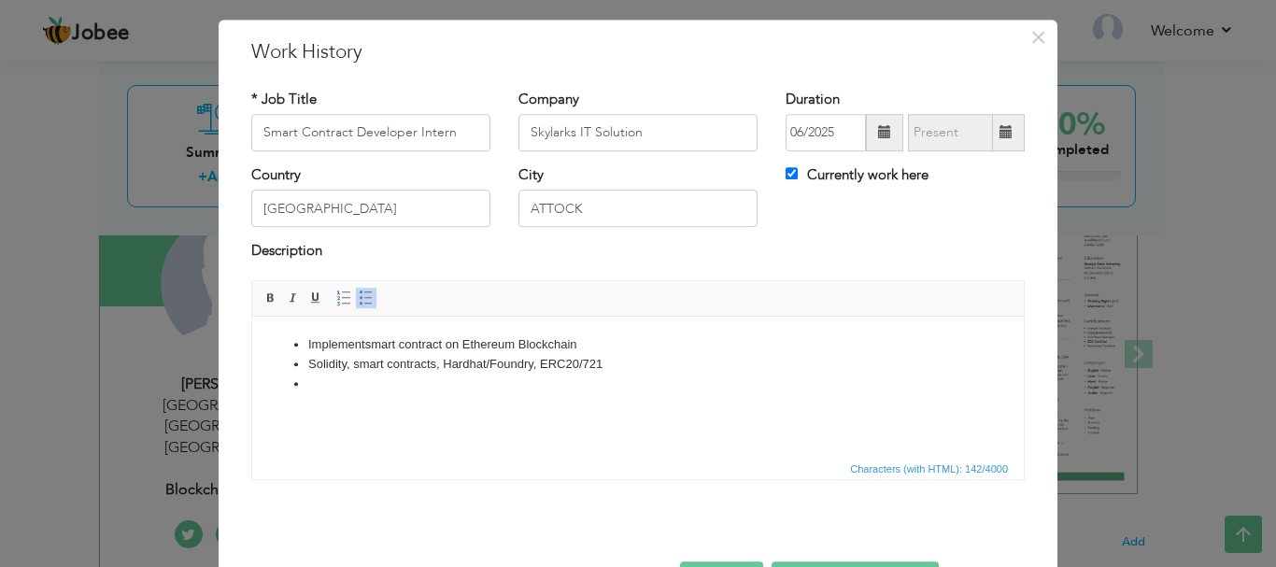
scroll to position [9, 0]
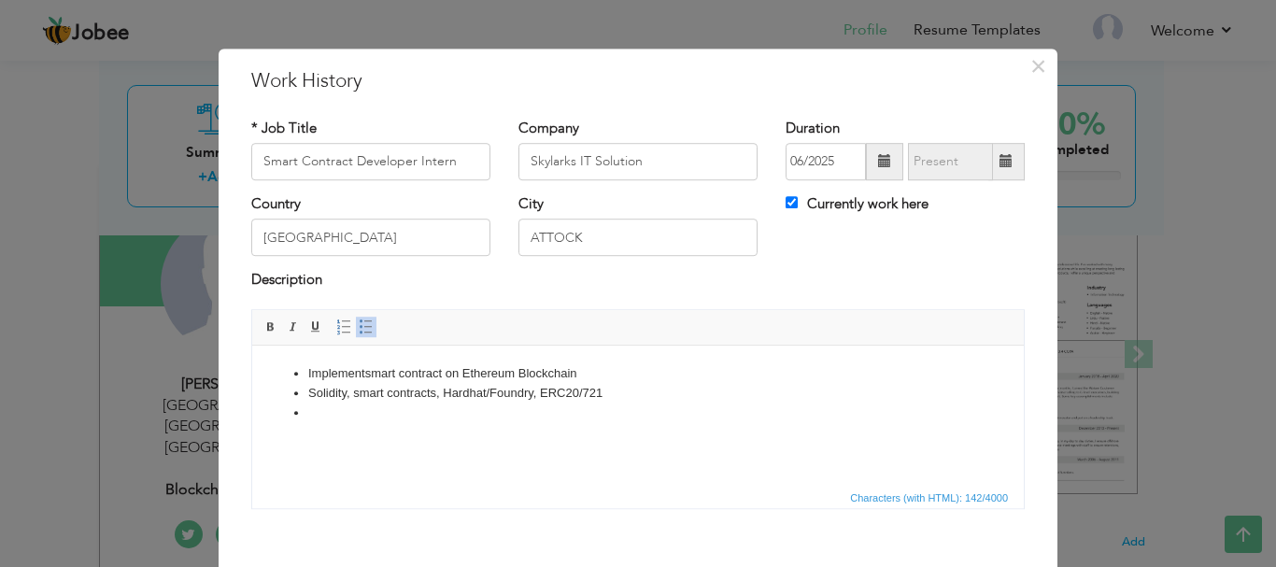
click at [617, 405] on li at bounding box center [638, 413] width 660 height 20
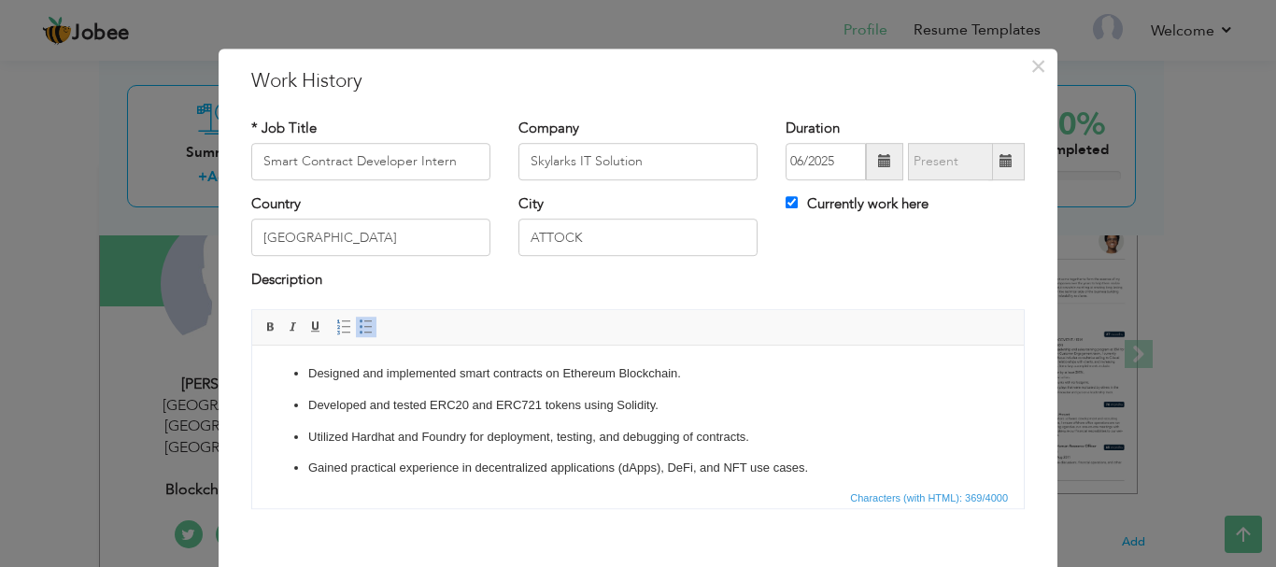
click at [696, 375] on p "Designed and implemented smart contracts on Ethereum Blockchain." at bounding box center [638, 373] width 660 height 20
click at [302, 404] on ul "Designed and implemented smart contracts on Ethereum Blockchain. Developed and …" at bounding box center [638, 420] width 734 height 114
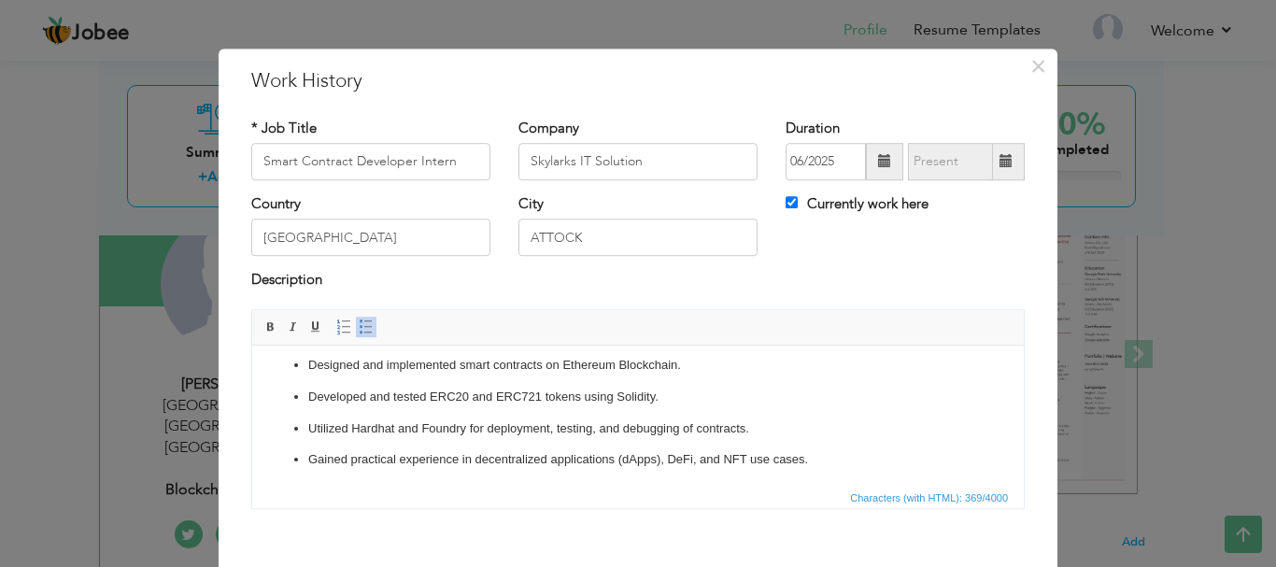
scroll to position [11, 0]
click at [827, 399] on p "Developed and tested ERC20 and ERC721 tokens using Solidity." at bounding box center [638, 394] width 660 height 20
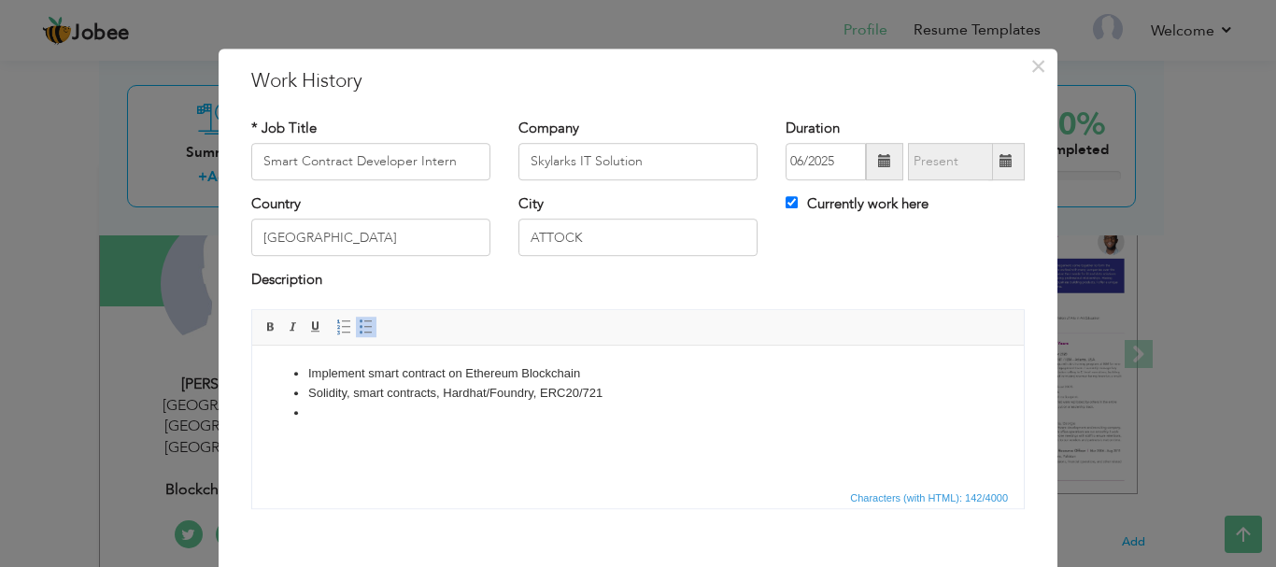
click at [685, 398] on li "Solidity, smart contracts, Hardhat/Foundry, ERC20/721" at bounding box center [638, 393] width 660 height 20
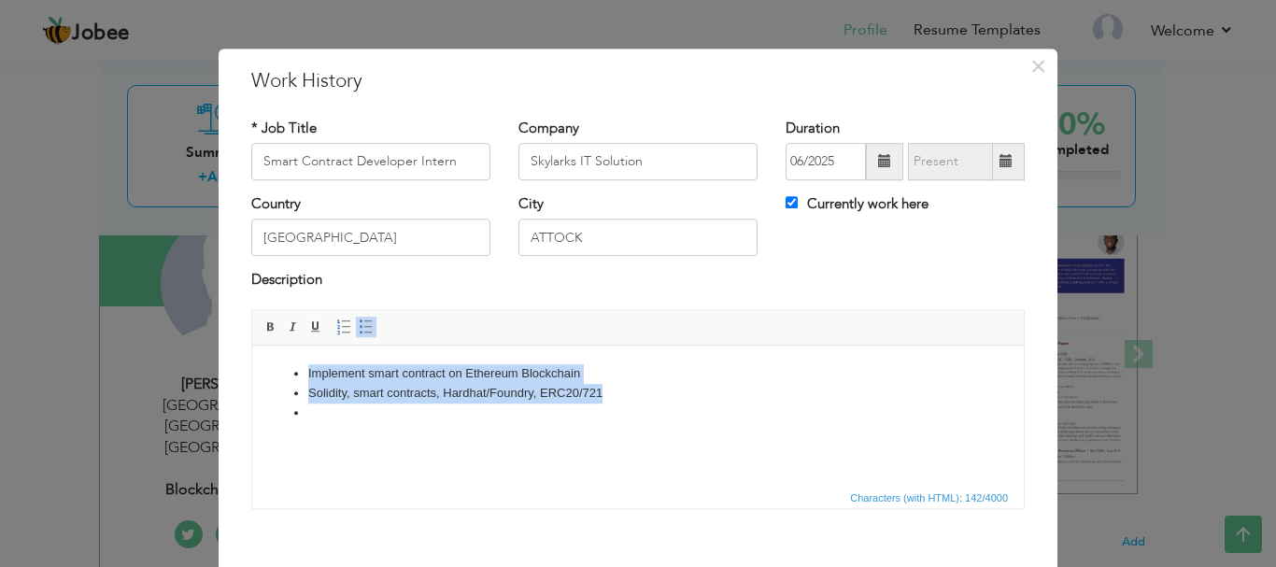
drag, startPoint x: 633, startPoint y: 398, endPoint x: 286, endPoint y: 376, distance: 347.4
click at [286, 376] on ul "Implement smart contract on Ethereum Blockchain Solidity, smart contracts, Hard…" at bounding box center [638, 392] width 734 height 58
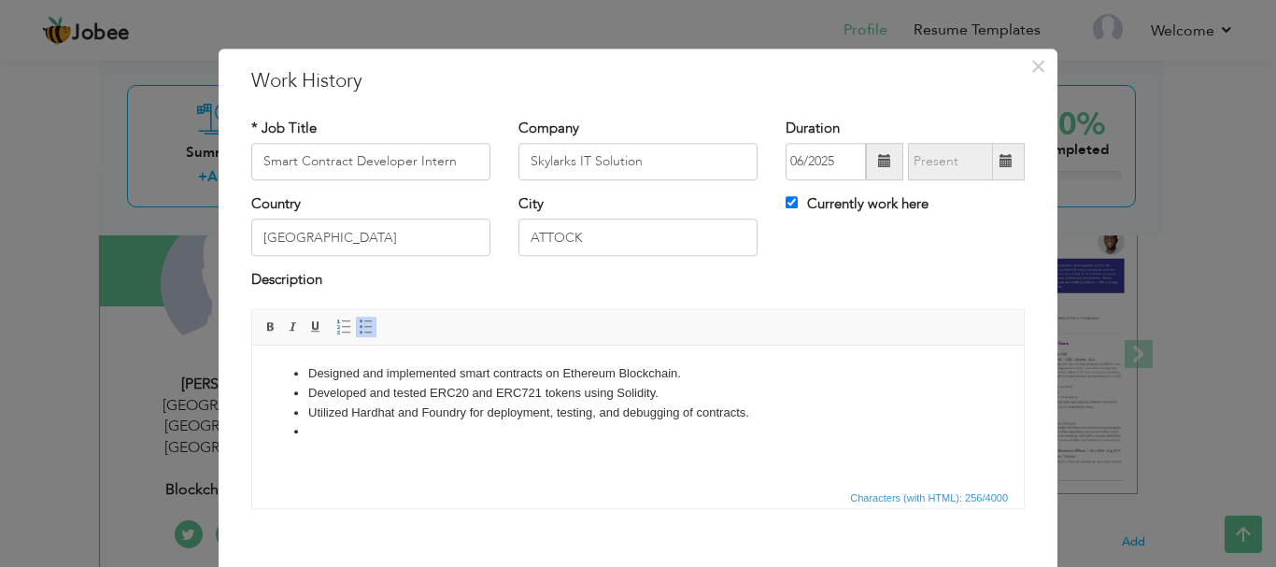
click at [771, 409] on li "Utilized Hardhat and Foundry for deployment, testing, and debugging of contract…" at bounding box center [638, 413] width 660 height 20
click at [674, 394] on li "Developed and tested ERC20 and ERC721 tokens using Solidity." at bounding box center [638, 393] width 660 height 20
click at [695, 377] on li "Designed and implemented smart contracts on Ethereum Blockchain." at bounding box center [638, 373] width 660 height 20
click at [500, 430] on li at bounding box center [638, 431] width 660 height 20
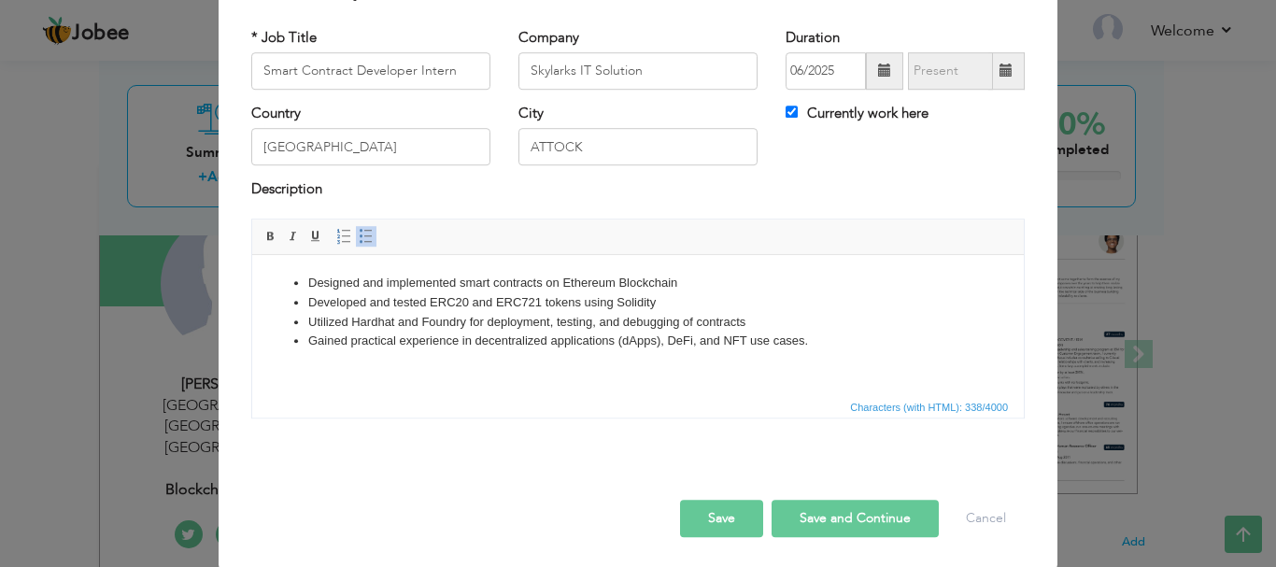
scroll to position [103, 0]
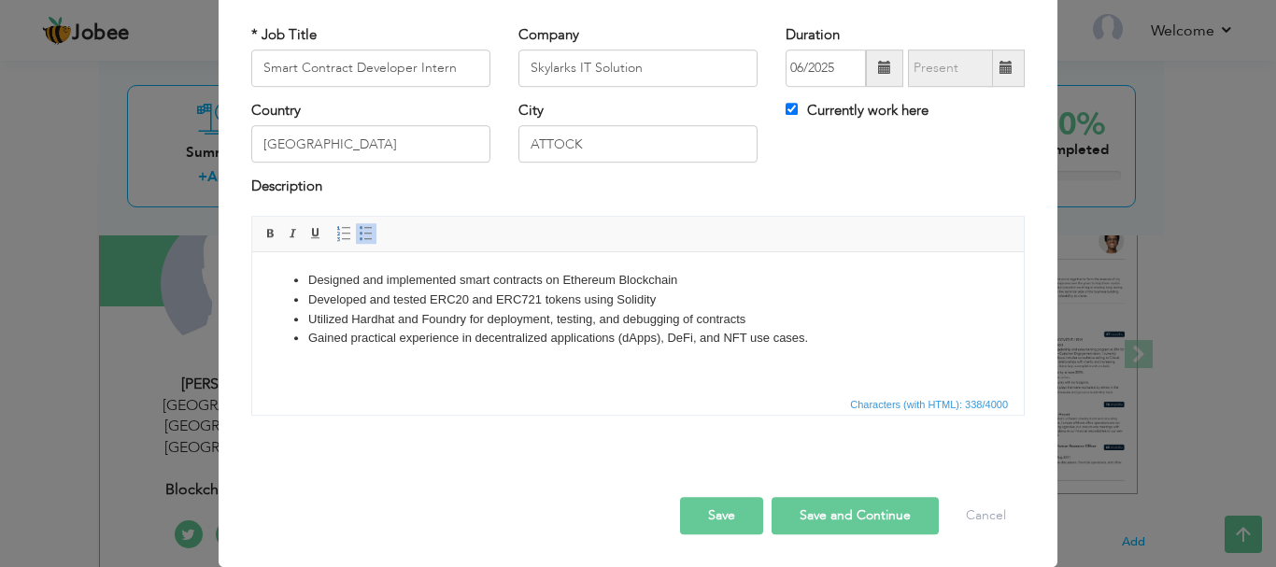
click at [800, 505] on button "Save and Continue" at bounding box center [855, 515] width 167 height 37
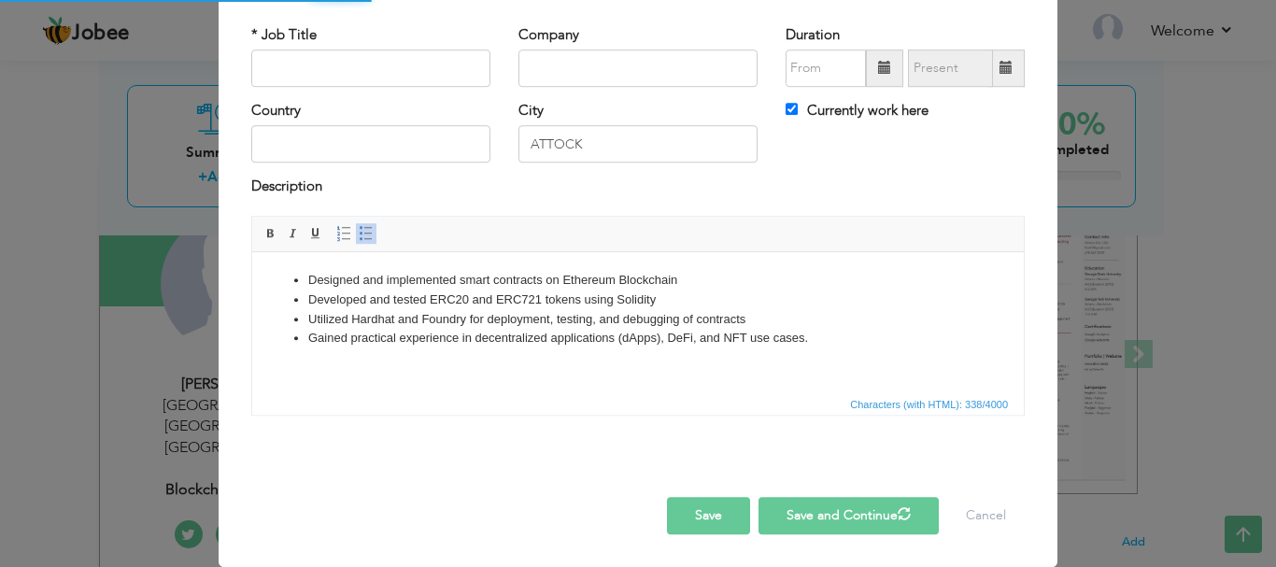
checkbox input "false"
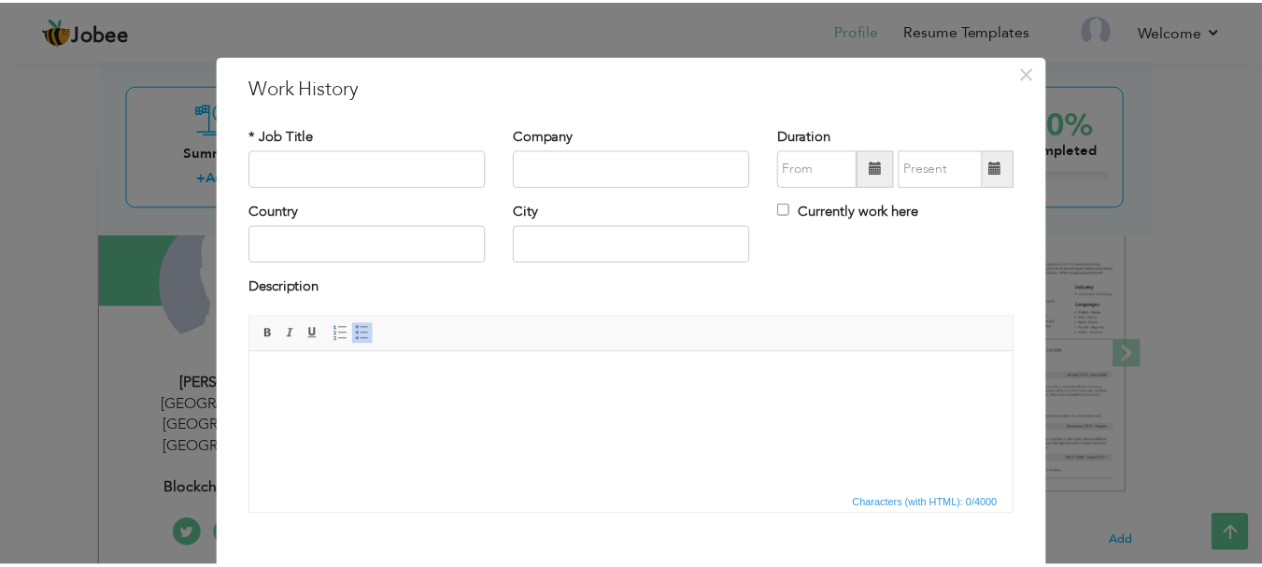
scroll to position [0, 0]
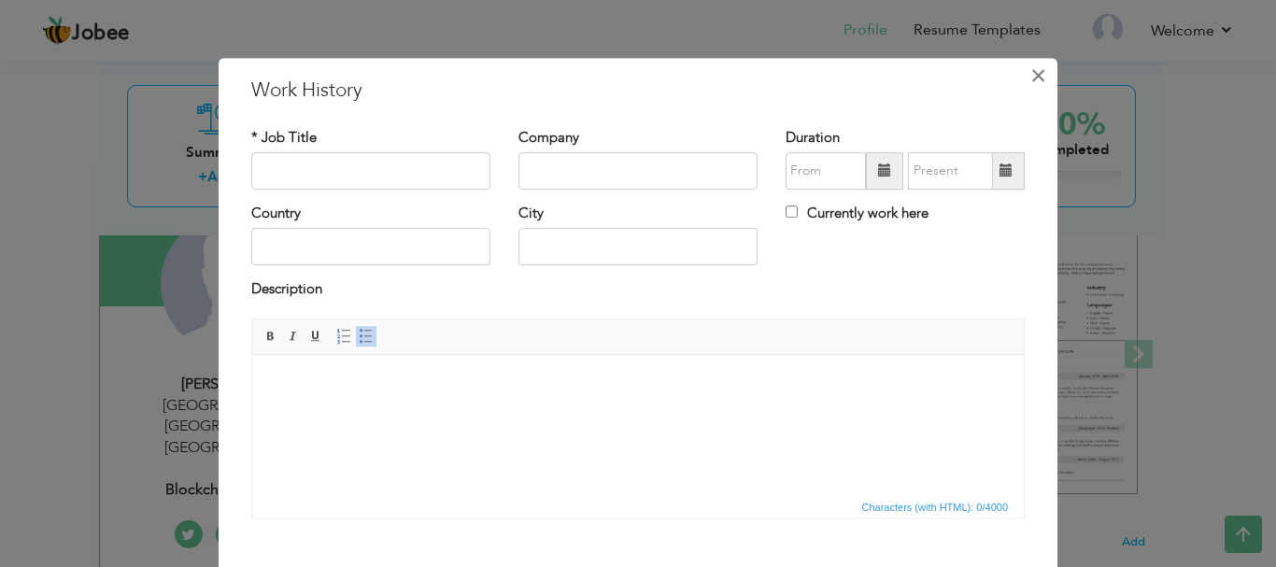
click at [1031, 83] on span "×" at bounding box center [1039, 76] width 16 height 34
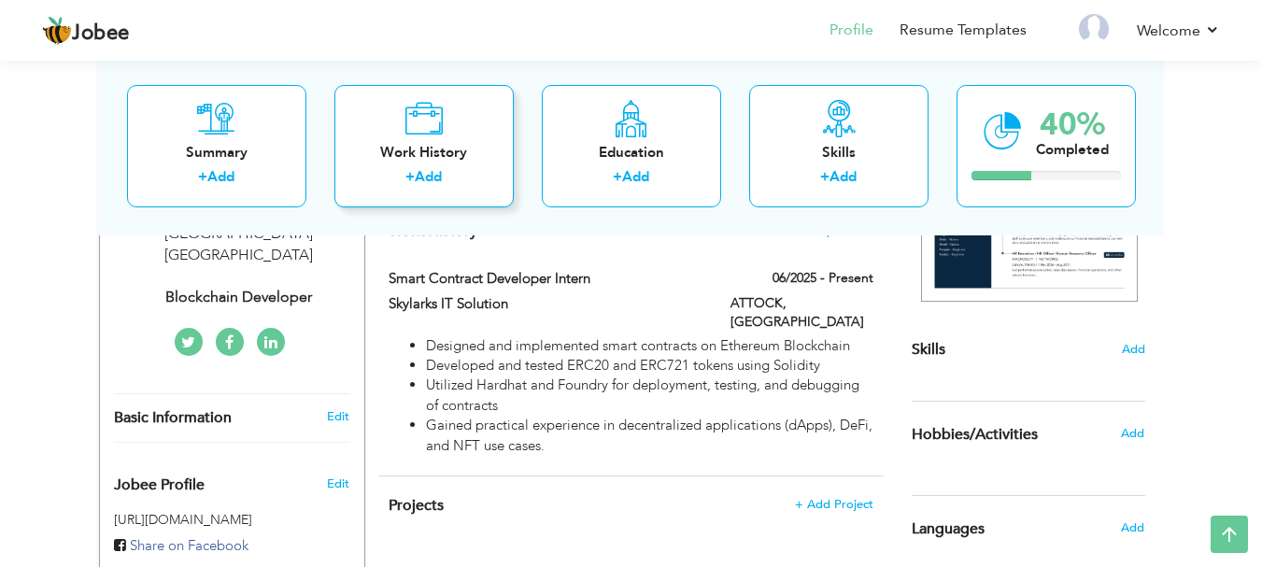
scroll to position [473, 0]
